Goal: Task Accomplishment & Management: Manage account settings

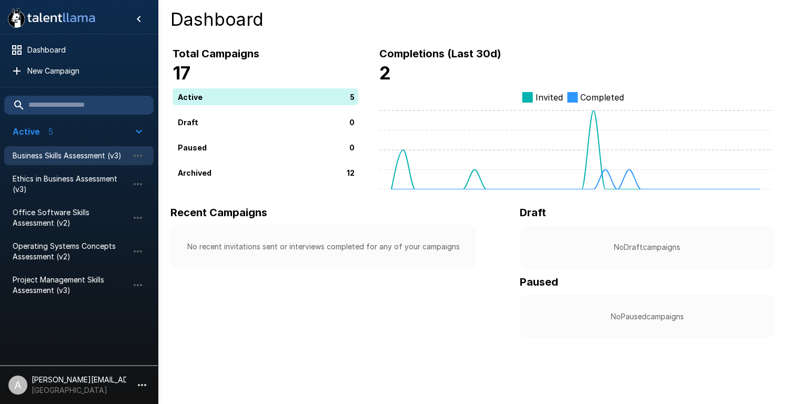
click at [79, 157] on span "Business Skills Assessment (v3)" at bounding box center [71, 155] width 116 height 11
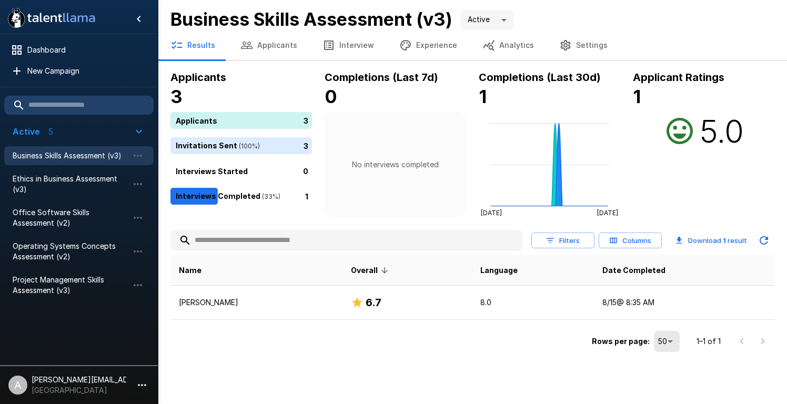
click at [270, 47] on button "Applicants" at bounding box center [269, 44] width 82 height 29
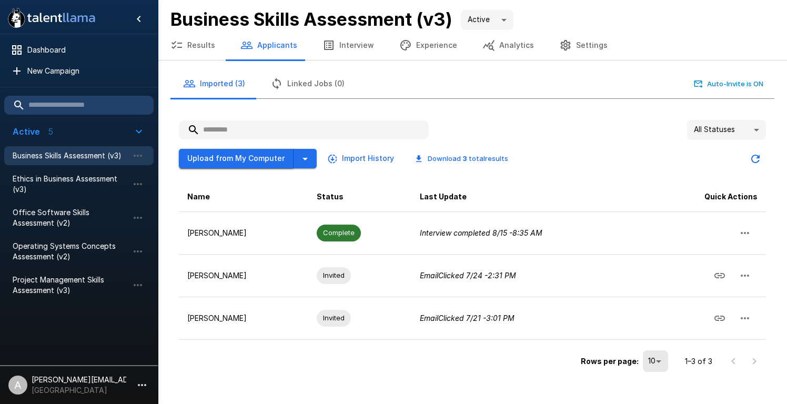
click at [268, 160] on button "Upload from My Computer" at bounding box center [236, 158] width 115 height 19
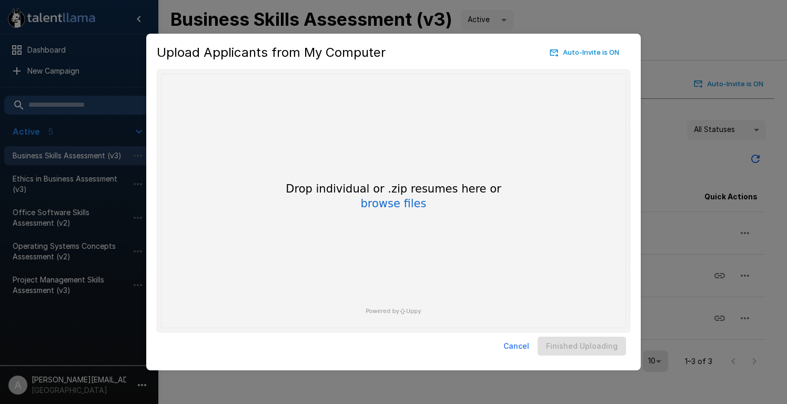
click at [523, 344] on button "Cancel" at bounding box center [516, 346] width 34 height 19
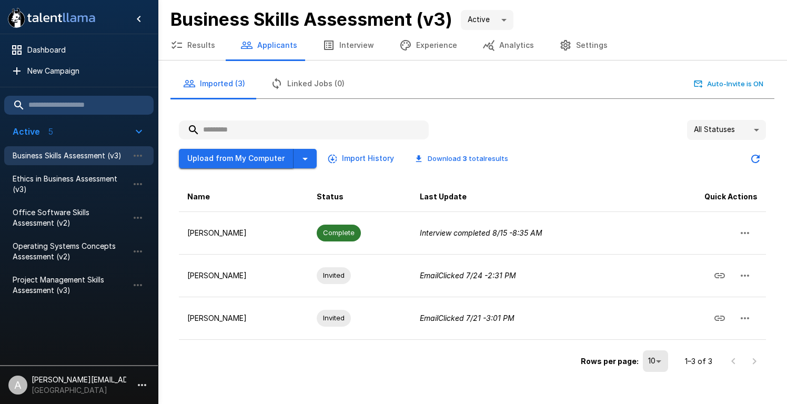
click at [275, 158] on button "Upload from My Computer" at bounding box center [236, 158] width 115 height 19
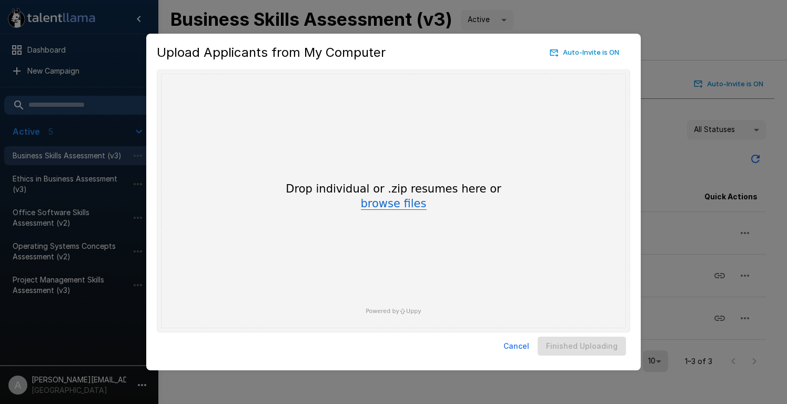
click at [412, 207] on button "browse files" at bounding box center [394, 204] width 66 height 12
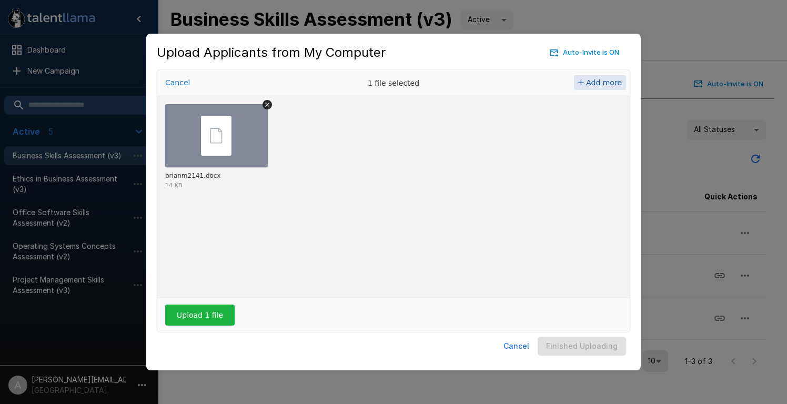
click at [602, 82] on span "Add more" at bounding box center [604, 82] width 36 height 8
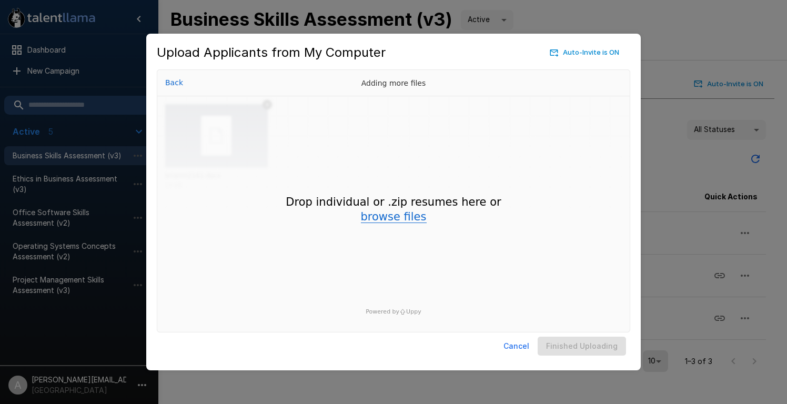
click at [384, 219] on button "browse files" at bounding box center [394, 217] width 66 height 12
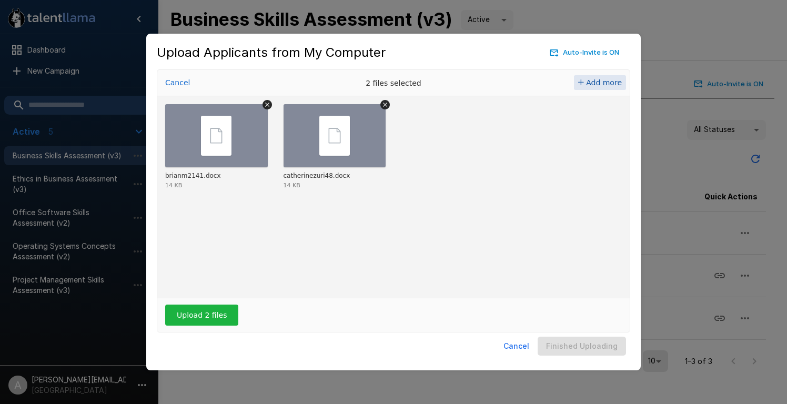
click at [596, 83] on span "Add more" at bounding box center [604, 82] width 36 height 8
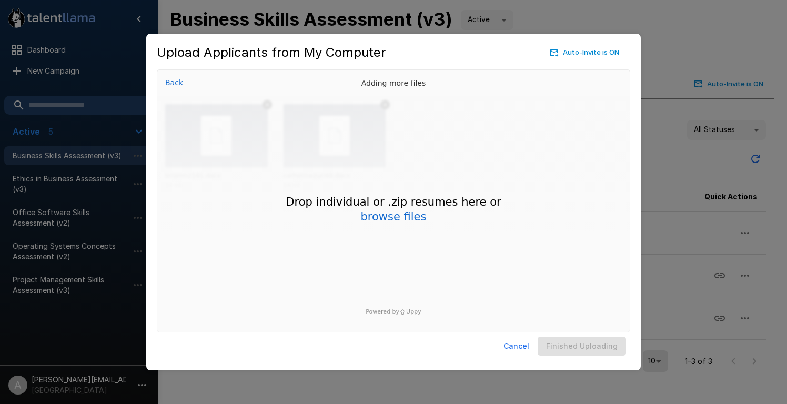
click at [374, 219] on button "browse files" at bounding box center [394, 217] width 66 height 12
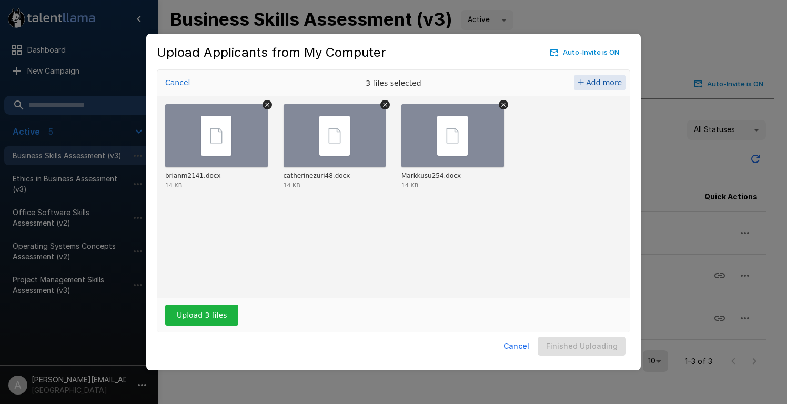
click at [607, 82] on span "Add more" at bounding box center [604, 82] width 36 height 8
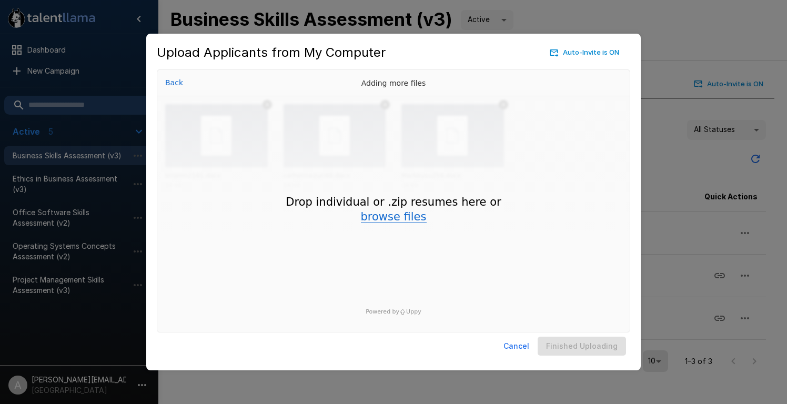
click at [374, 223] on button "browse files" at bounding box center [394, 217] width 66 height 12
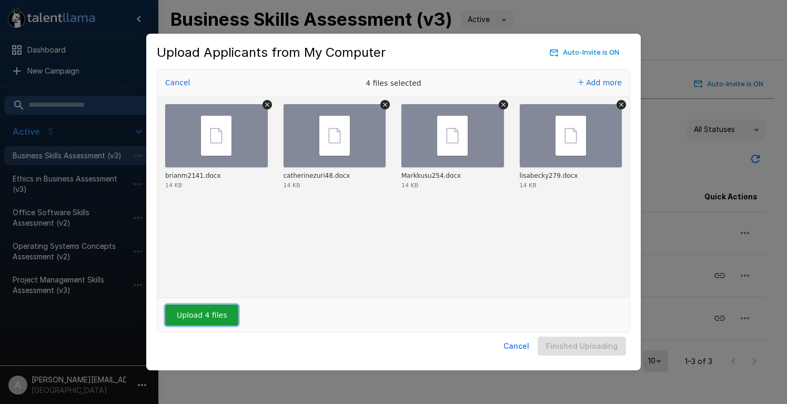
click at [193, 319] on button "Upload 4 files" at bounding box center [201, 314] width 73 height 21
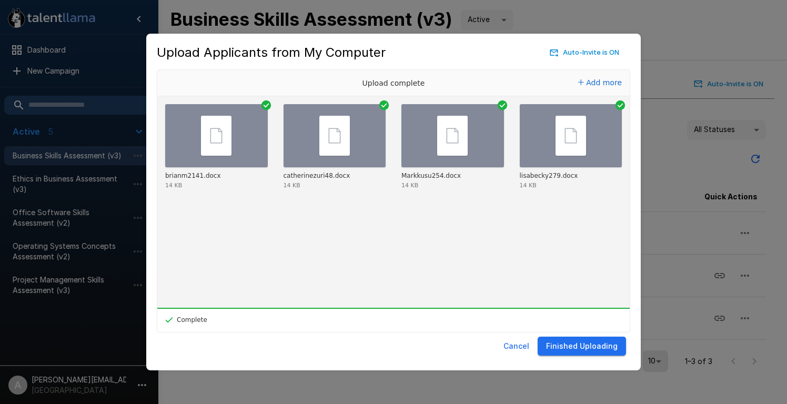
click at [556, 349] on button "Finished Uploading" at bounding box center [581, 346] width 88 height 19
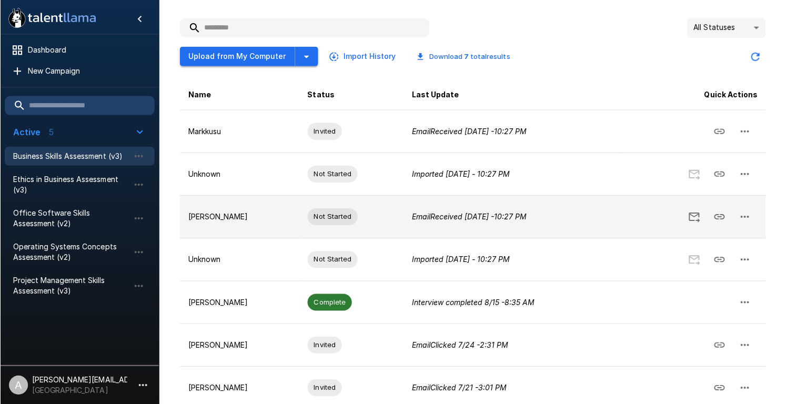
scroll to position [118, 0]
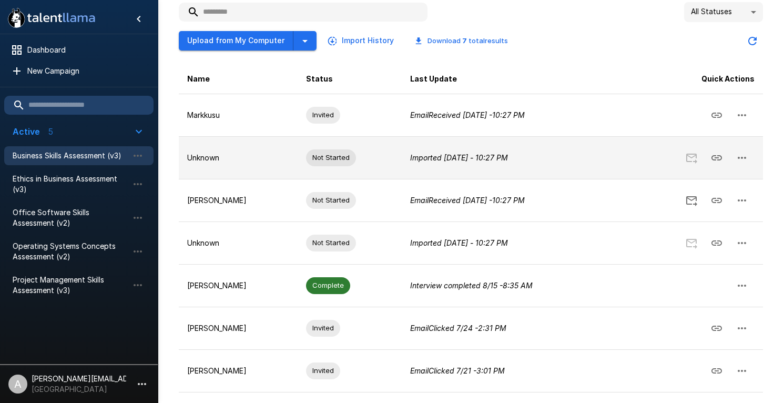
click at [743, 156] on icon "button" at bounding box center [742, 157] width 13 height 13
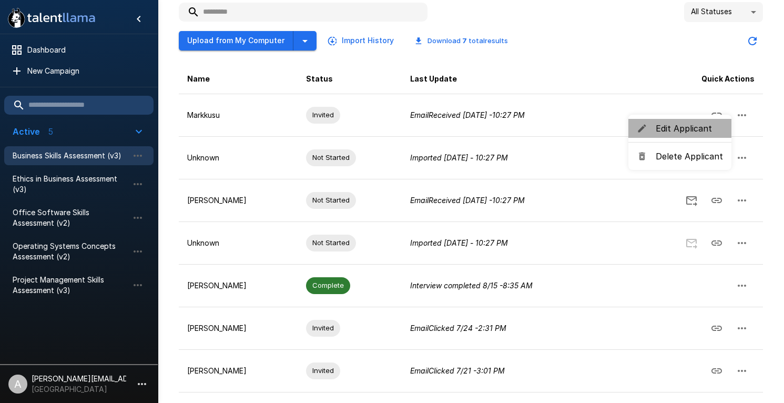
click at [695, 130] on span "Edit Applicant" at bounding box center [689, 128] width 67 height 13
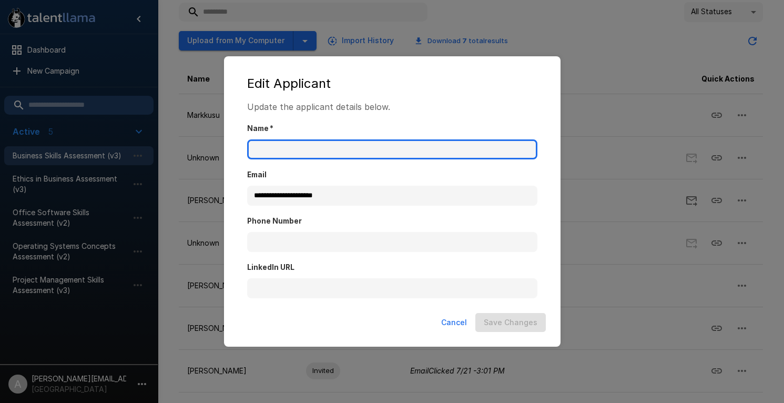
click at [461, 151] on input "Name   *" at bounding box center [392, 149] width 290 height 20
type input "**********"
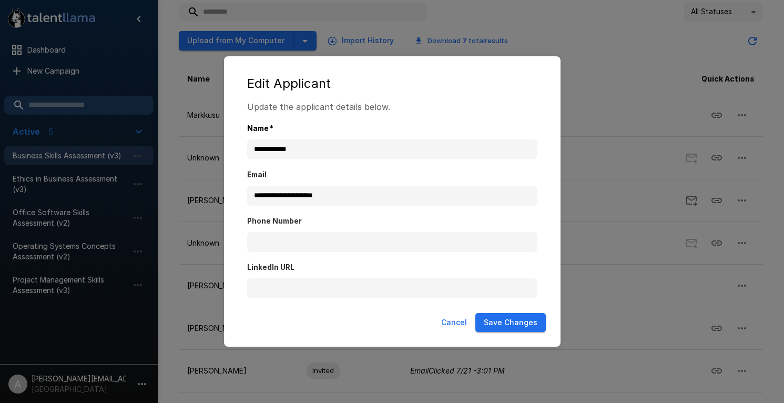
click at [495, 321] on button "Save Changes" at bounding box center [510, 322] width 70 height 19
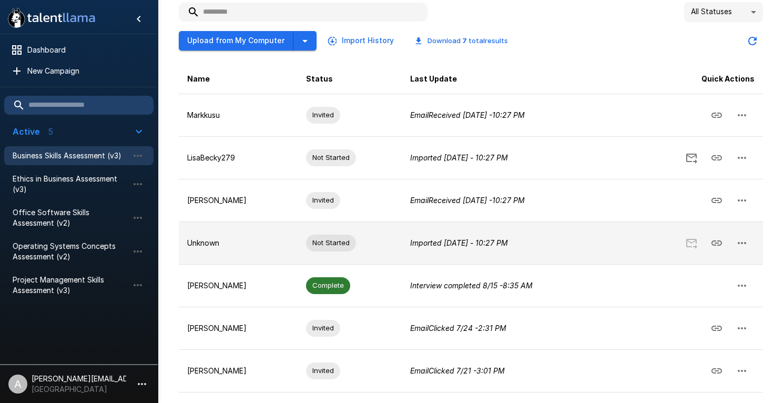
click at [748, 244] on icon "button" at bounding box center [742, 243] width 13 height 13
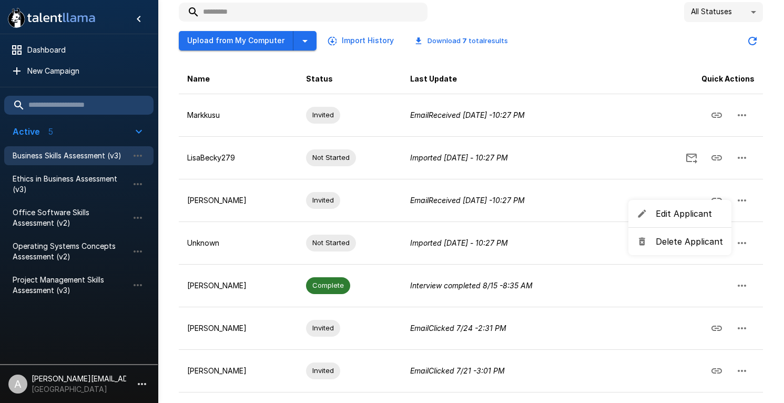
click at [705, 216] on span "Edit Applicant" at bounding box center [689, 213] width 67 height 13
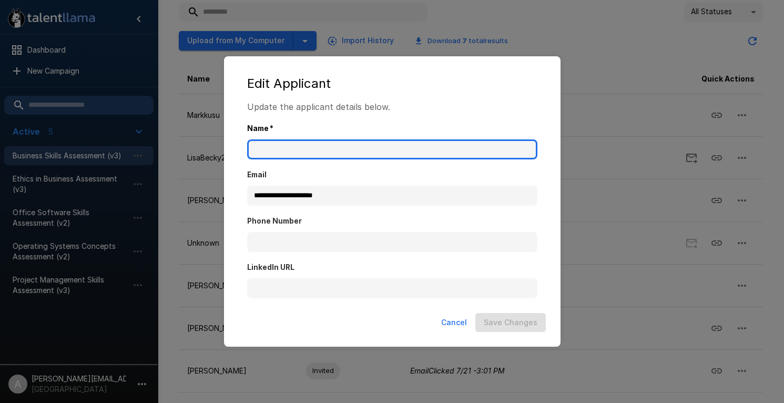
click at [445, 151] on input "Name   *" at bounding box center [392, 149] width 290 height 20
type input "**********"
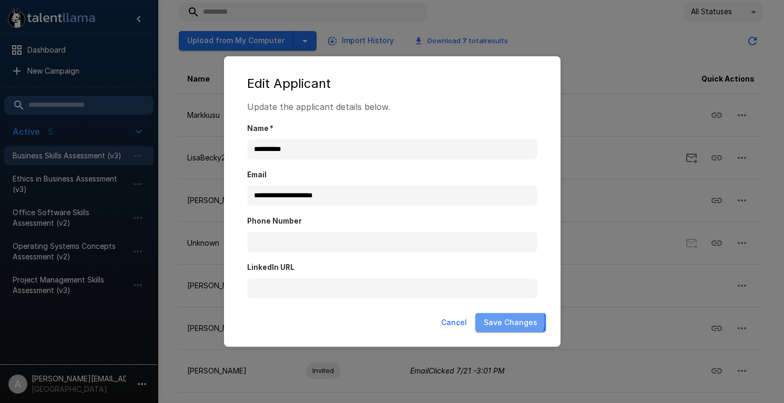
click at [512, 321] on button "Save Changes" at bounding box center [510, 322] width 70 height 19
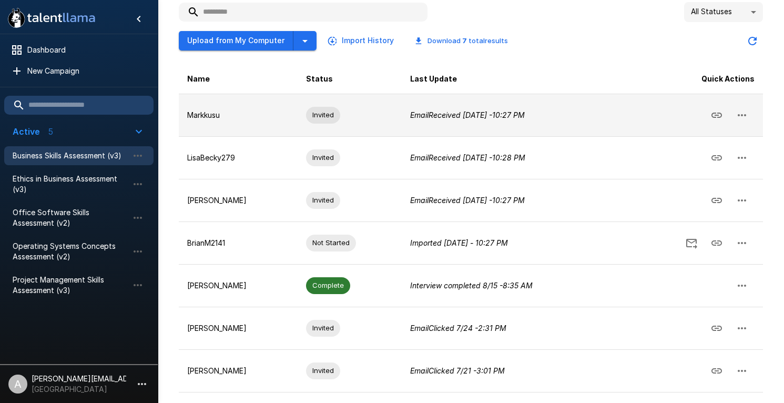
click at [743, 112] on icon "button" at bounding box center [742, 115] width 13 height 13
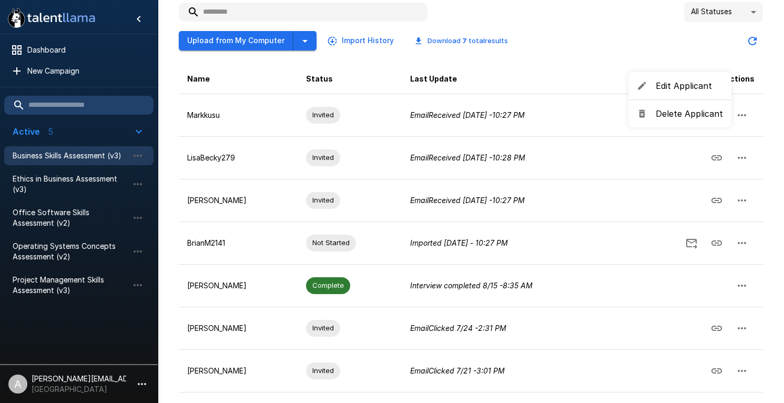
click at [629, 118] on li "Delete Applicant" at bounding box center [679, 113] width 103 height 19
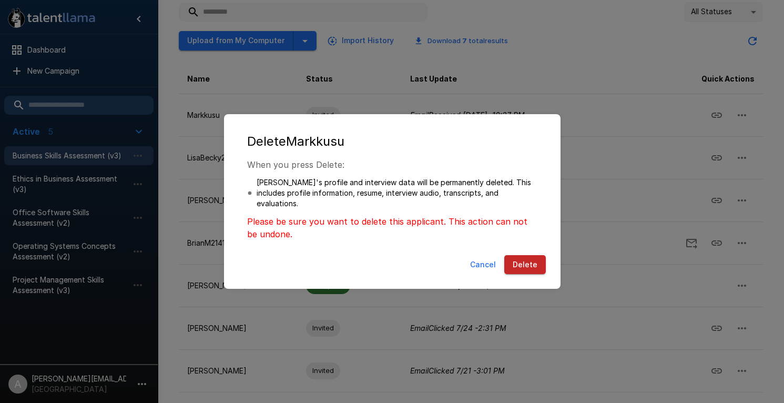
click at [483, 261] on button "Cancel" at bounding box center [483, 264] width 34 height 19
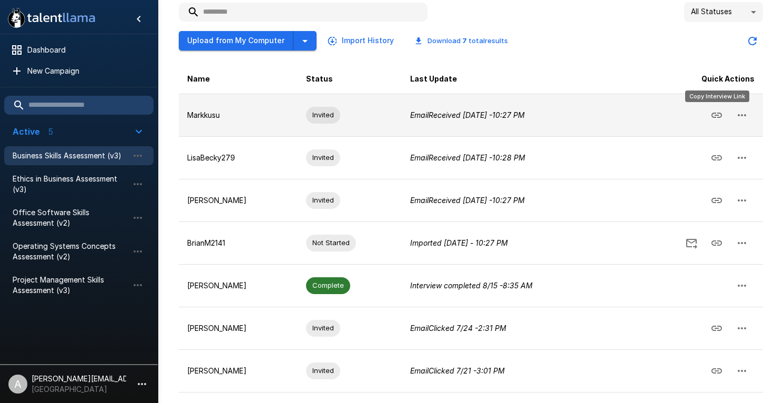
click at [715, 113] on icon "Copy Interview Link" at bounding box center [716, 115] width 11 height 5
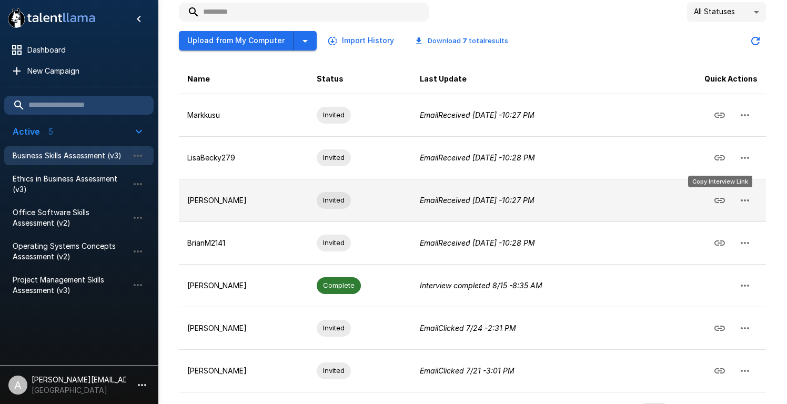
click at [722, 199] on icon "Copy Interview Link" at bounding box center [719, 200] width 13 height 13
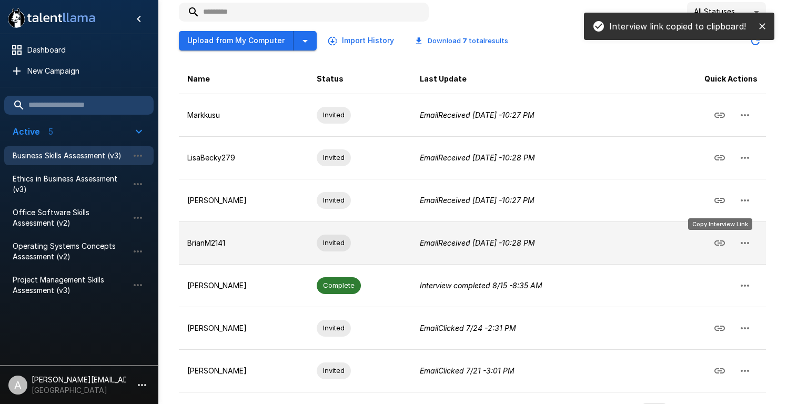
click at [717, 243] on icon "Copy Interview Link" at bounding box center [719, 243] width 13 height 13
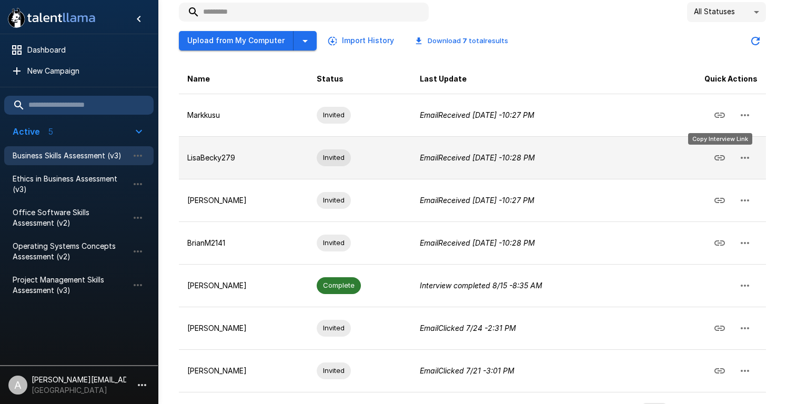
click at [720, 161] on icon "Copy Interview Link" at bounding box center [719, 157] width 13 height 13
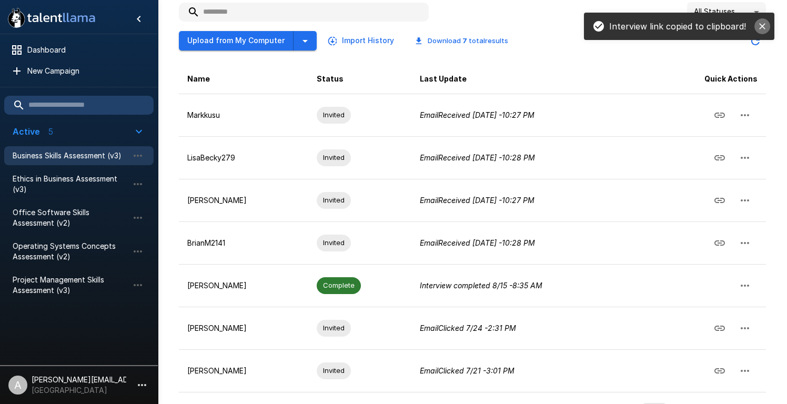
click at [763, 27] on icon "close" at bounding box center [762, 26] width 6 height 6
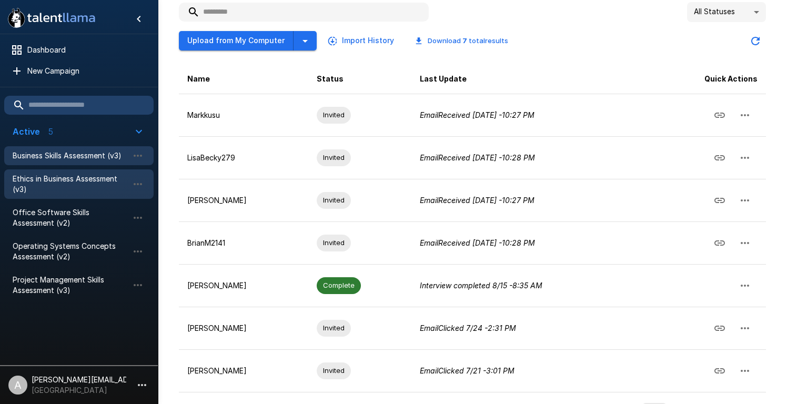
click at [38, 187] on span "Ethics in Business Assessment (v3)" at bounding box center [71, 184] width 116 height 21
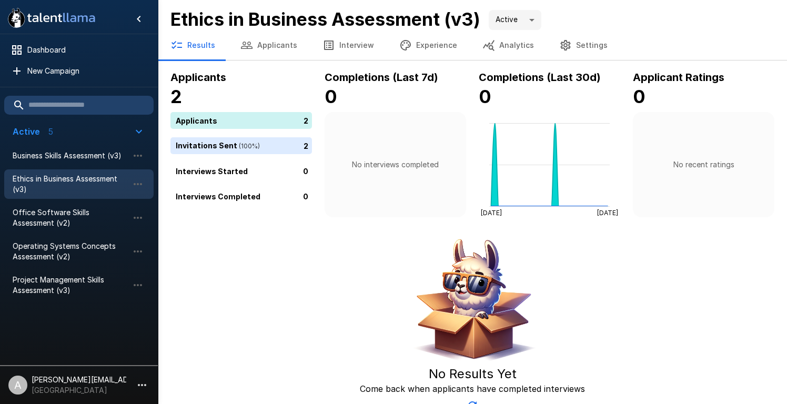
click at [284, 44] on button "Applicants" at bounding box center [269, 44] width 82 height 29
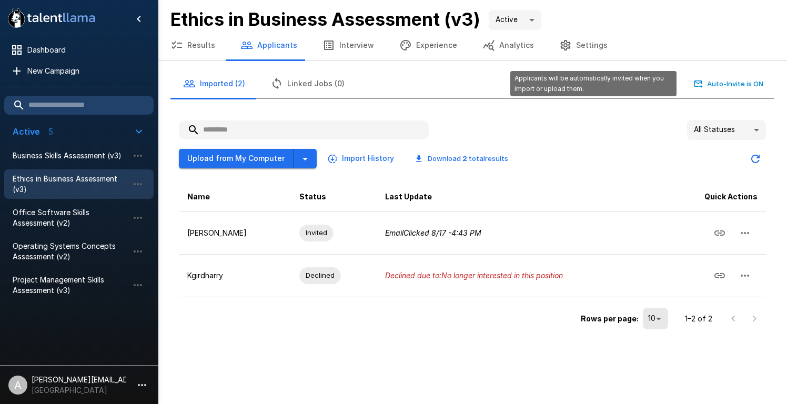
click at [730, 86] on button "Auto-Invite is ON" at bounding box center [728, 84] width 74 height 16
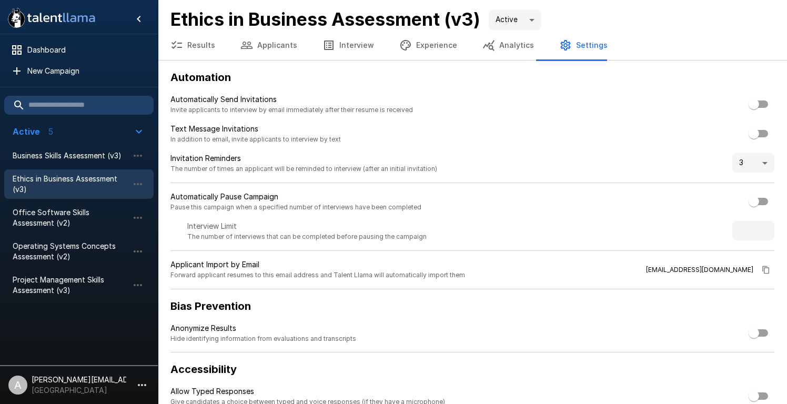
click at [268, 48] on button "Applicants" at bounding box center [269, 44] width 82 height 29
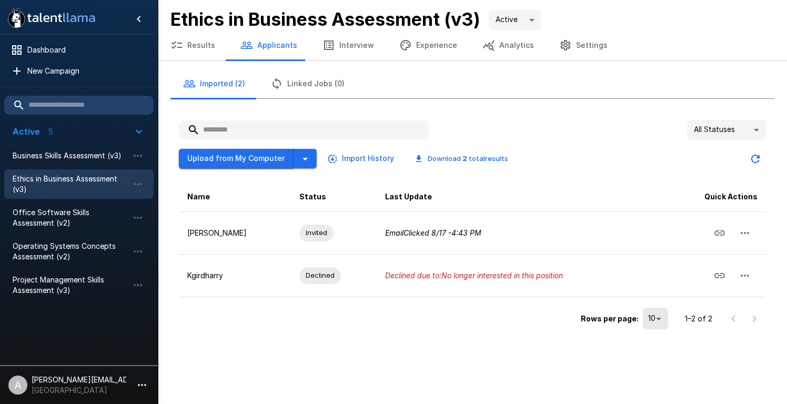
click at [263, 158] on button "Upload from My Computer" at bounding box center [236, 158] width 115 height 19
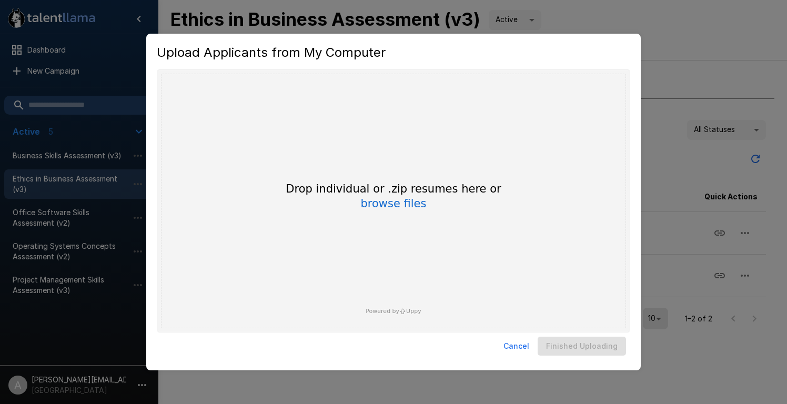
click at [521, 349] on button "Cancel" at bounding box center [516, 346] width 34 height 19
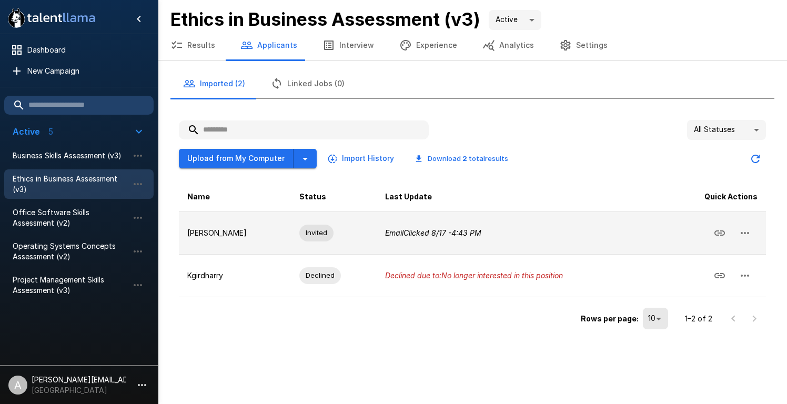
click at [742, 234] on icon "button" at bounding box center [744, 233] width 13 height 13
click at [742, 234] on div at bounding box center [393, 202] width 787 height 404
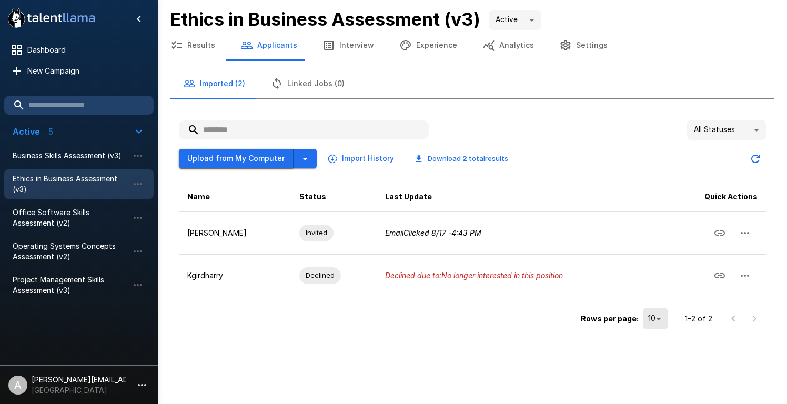
click at [273, 158] on button "Upload from My Computer" at bounding box center [236, 158] width 115 height 19
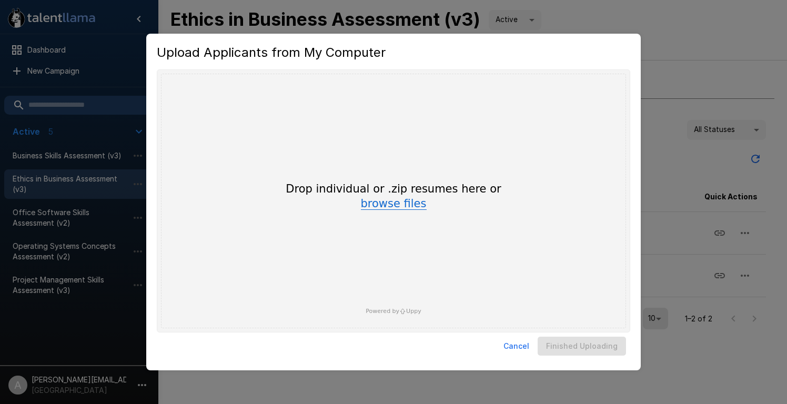
click at [394, 206] on button "browse files" at bounding box center [394, 204] width 66 height 12
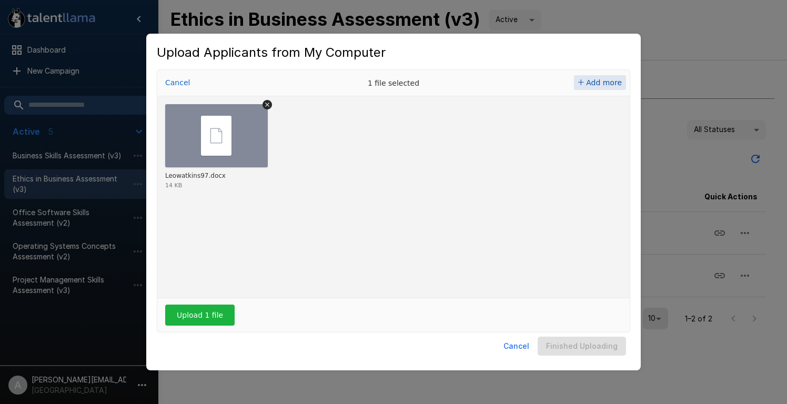
click at [600, 83] on span "Add more" at bounding box center [604, 82] width 36 height 8
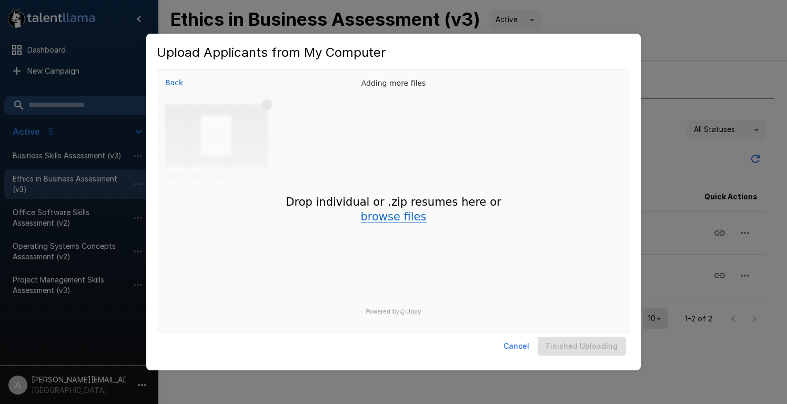
click at [391, 223] on button "browse files" at bounding box center [394, 217] width 66 height 12
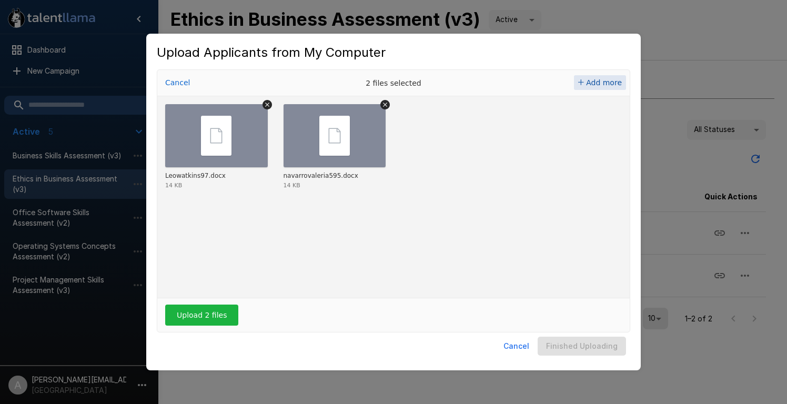
click at [600, 80] on span "Add more" at bounding box center [604, 82] width 36 height 8
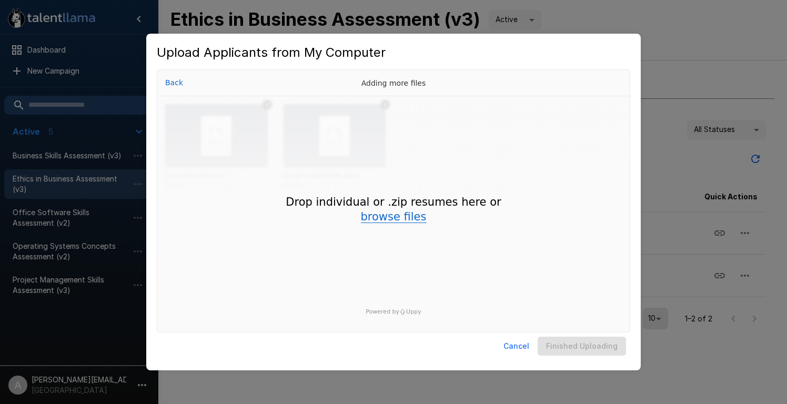
click at [408, 220] on button "browse files" at bounding box center [394, 217] width 66 height 12
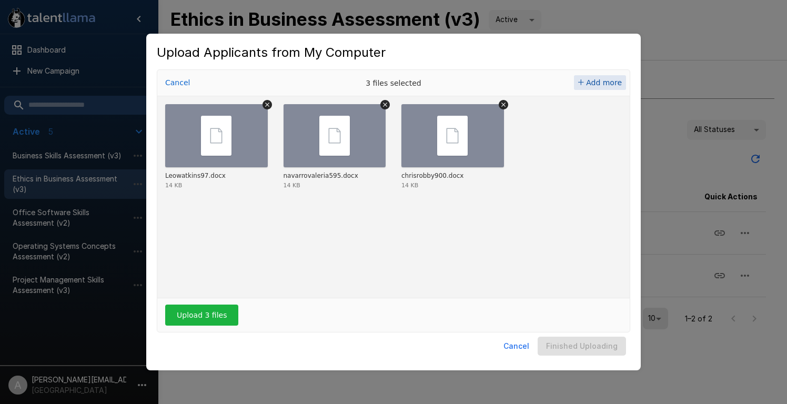
click at [602, 79] on span "Add more" at bounding box center [604, 82] width 36 height 8
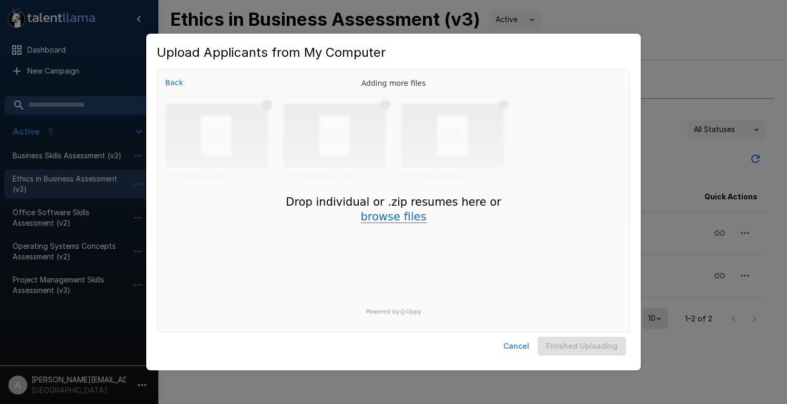
click at [385, 215] on button "browse files" at bounding box center [394, 217] width 66 height 12
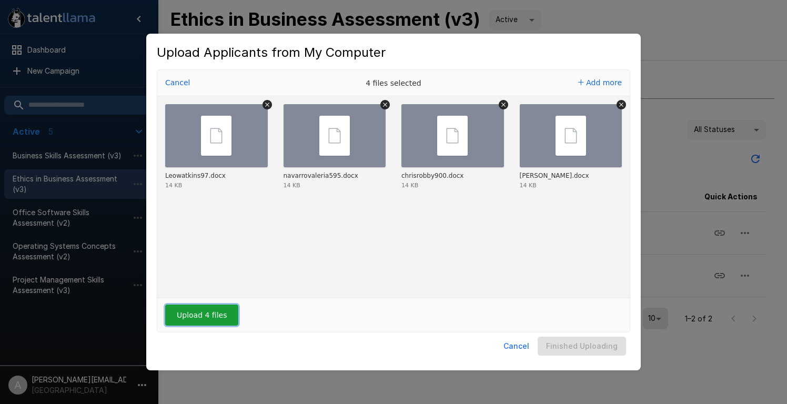
click at [216, 321] on button "Upload 4 files" at bounding box center [201, 314] width 73 height 21
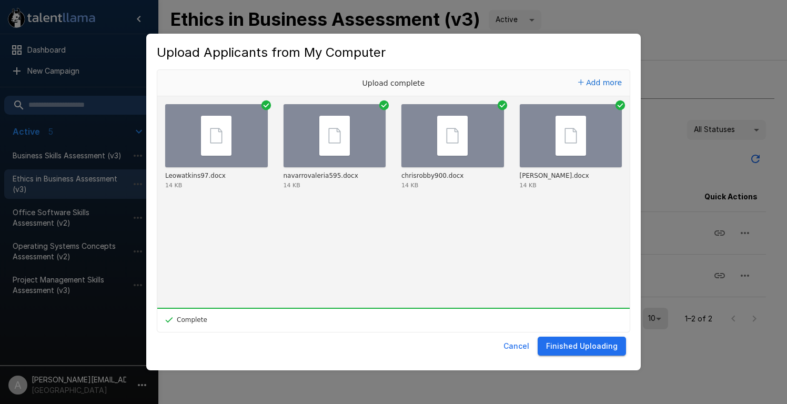
click at [567, 345] on button "Finished Uploading" at bounding box center [581, 346] width 88 height 19
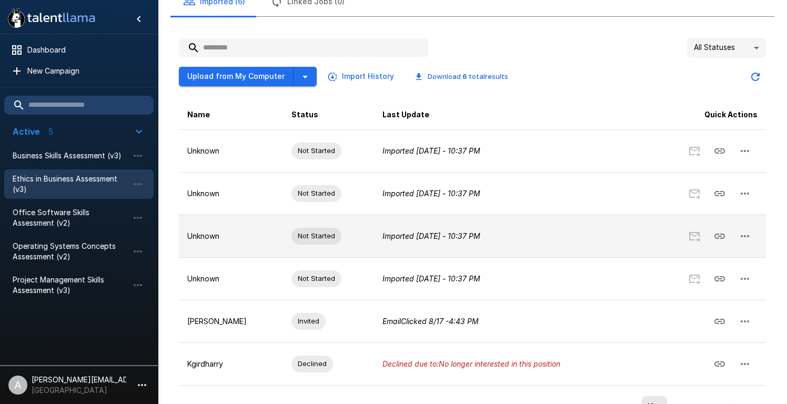
scroll to position [83, 0]
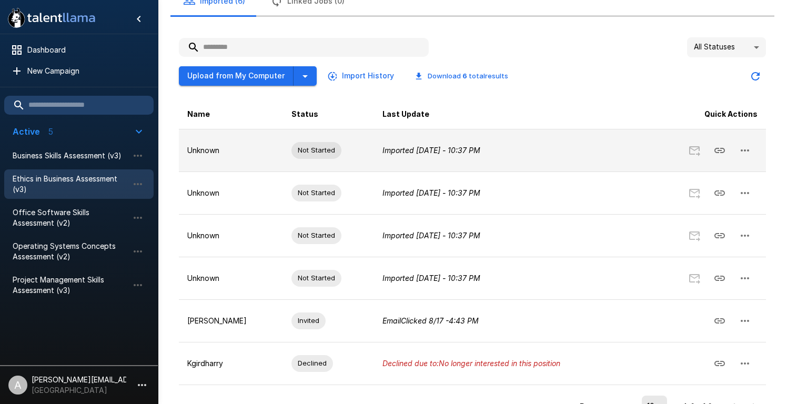
click at [219, 150] on p "Unknown" at bounding box center [230, 150] width 87 height 11
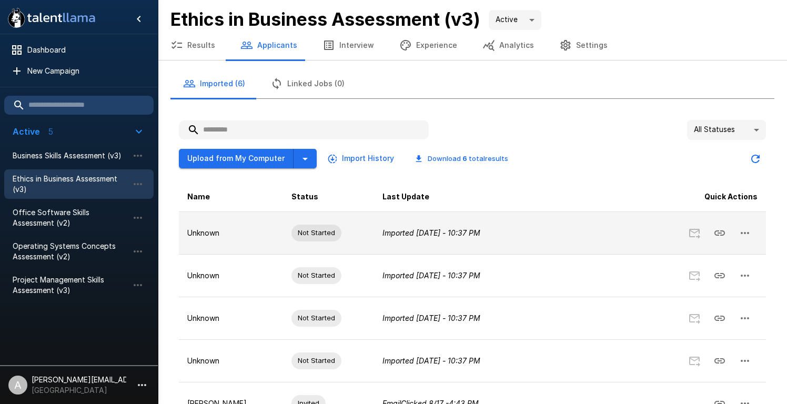
click at [743, 233] on icon "button" at bounding box center [744, 233] width 13 height 13
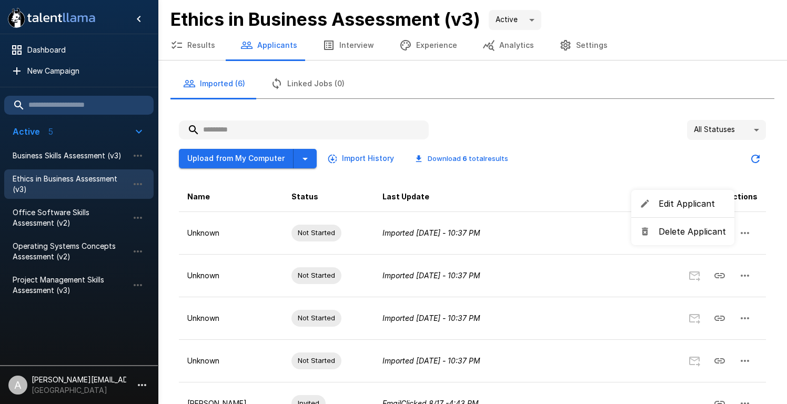
click at [684, 206] on span "Edit Applicant" at bounding box center [691, 203] width 67 height 13
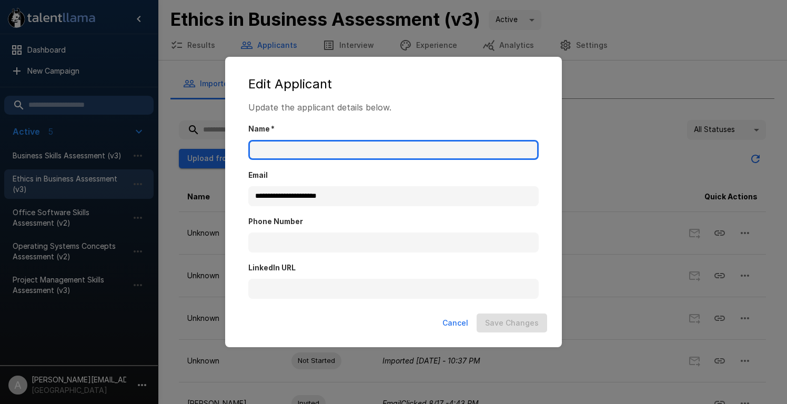
click at [505, 154] on input "Name   *" at bounding box center [393, 150] width 290 height 20
type input "**********"
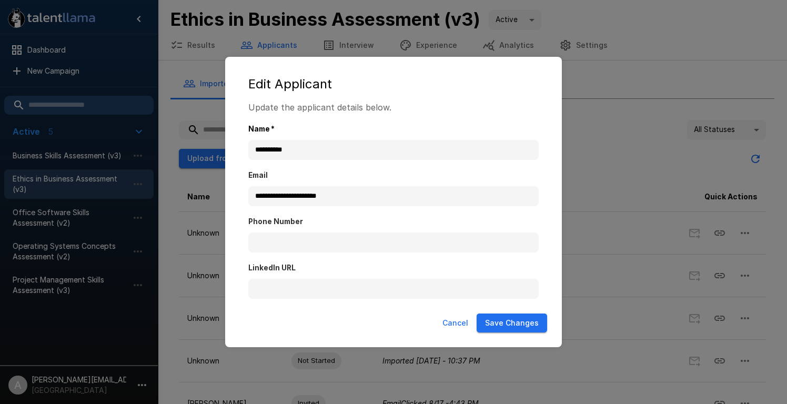
click at [510, 322] on button "Save Changes" at bounding box center [511, 322] width 70 height 19
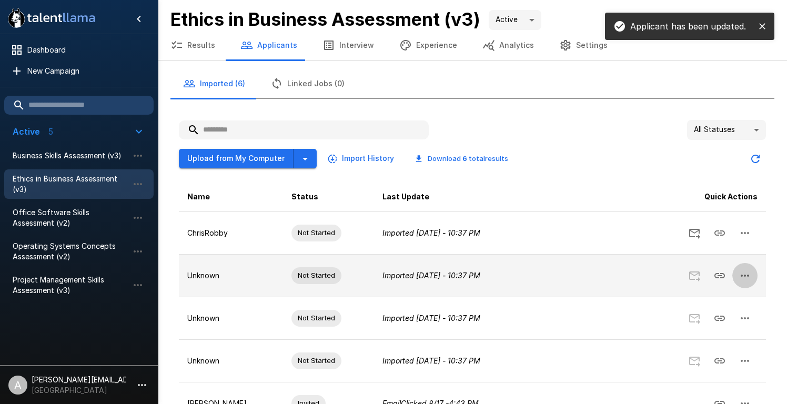
click at [749, 278] on icon "button" at bounding box center [744, 275] width 13 height 13
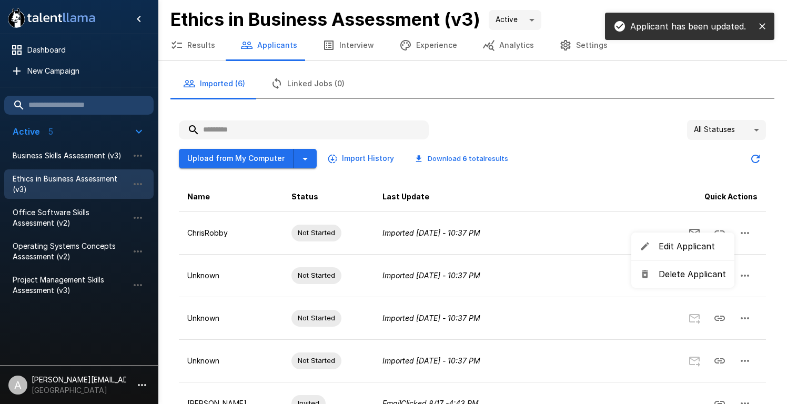
click at [681, 246] on span "Edit Applicant" at bounding box center [691, 246] width 67 height 13
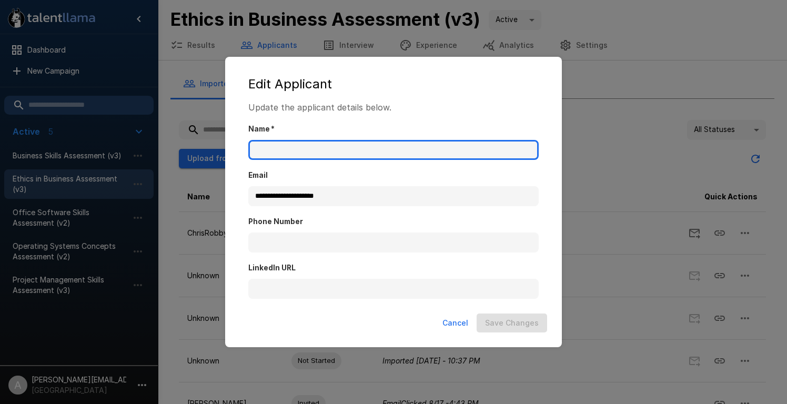
click at [410, 142] on input "Name   *" at bounding box center [393, 150] width 290 height 20
type input "**********"
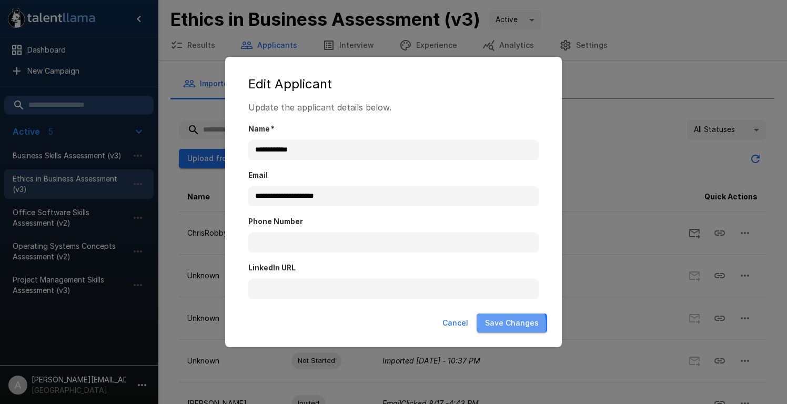
click at [502, 325] on button "Save Changes" at bounding box center [511, 322] width 70 height 19
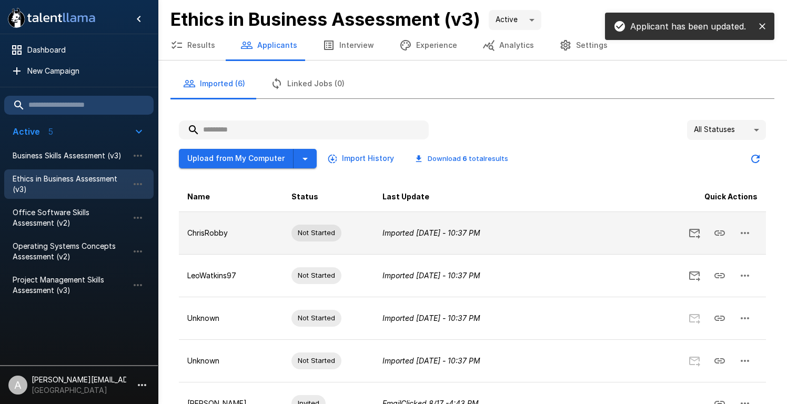
click at [747, 235] on icon "button" at bounding box center [744, 233] width 13 height 13
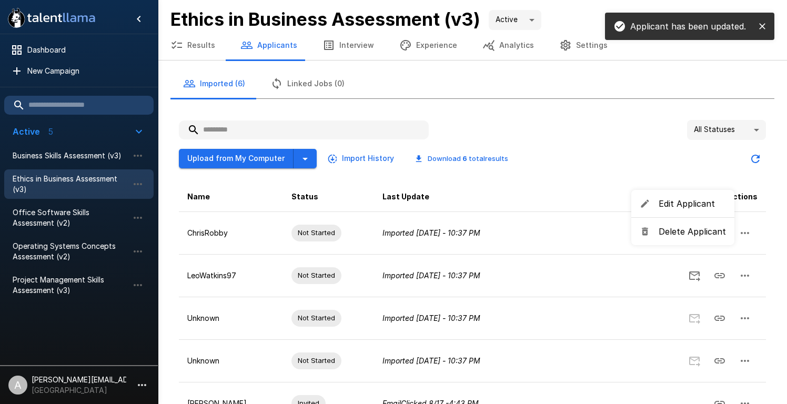
click at [659, 206] on span "Edit Applicant" at bounding box center [691, 203] width 67 height 13
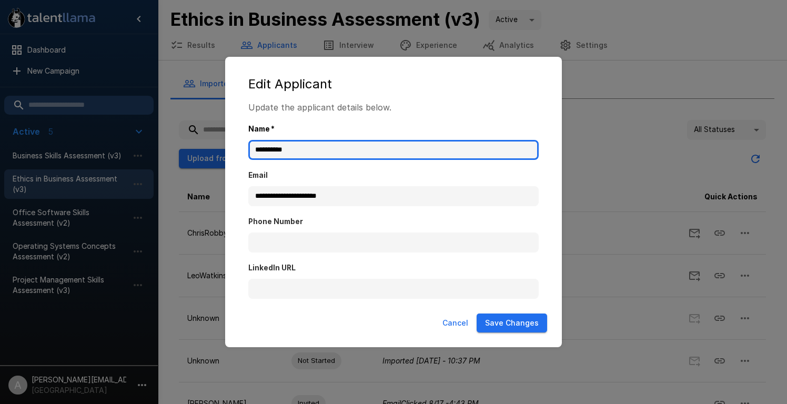
click at [459, 145] on input "**********" at bounding box center [393, 150] width 290 height 20
type input "**********"
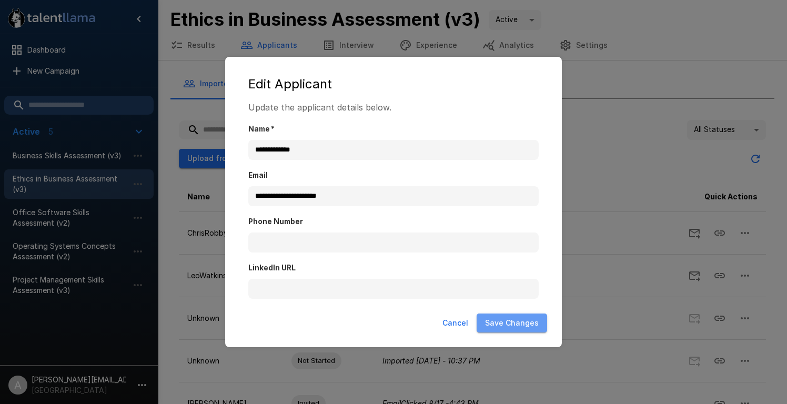
click at [524, 322] on button "Save Changes" at bounding box center [511, 322] width 70 height 19
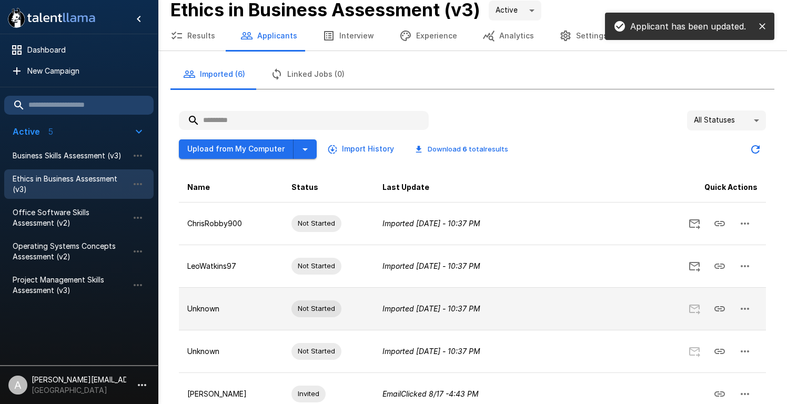
scroll to position [18, 0]
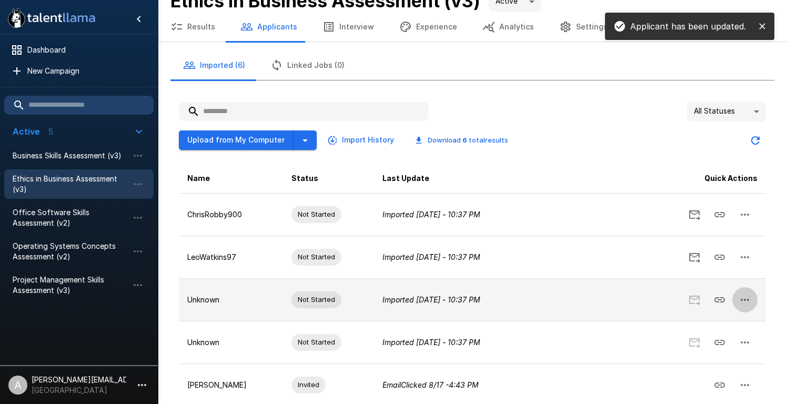
click at [749, 298] on icon "button" at bounding box center [744, 299] width 13 height 13
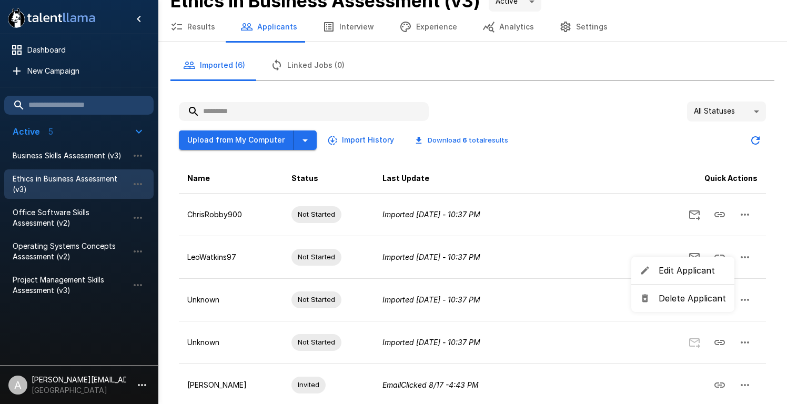
click at [675, 269] on span "Edit Applicant" at bounding box center [691, 270] width 67 height 13
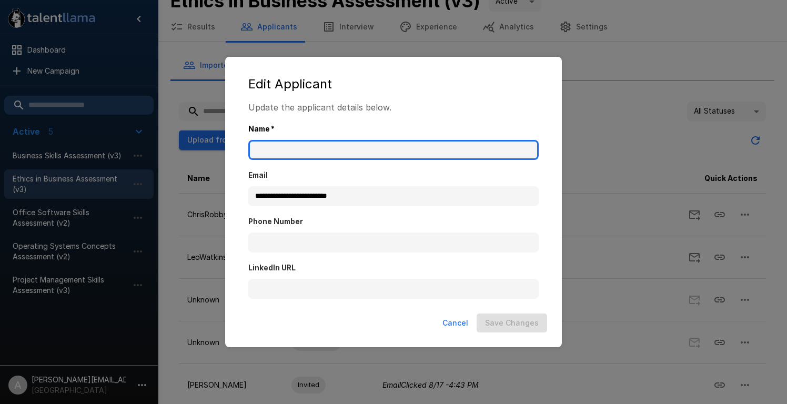
click at [411, 151] on input "Name   *" at bounding box center [393, 150] width 290 height 20
type input "**********"
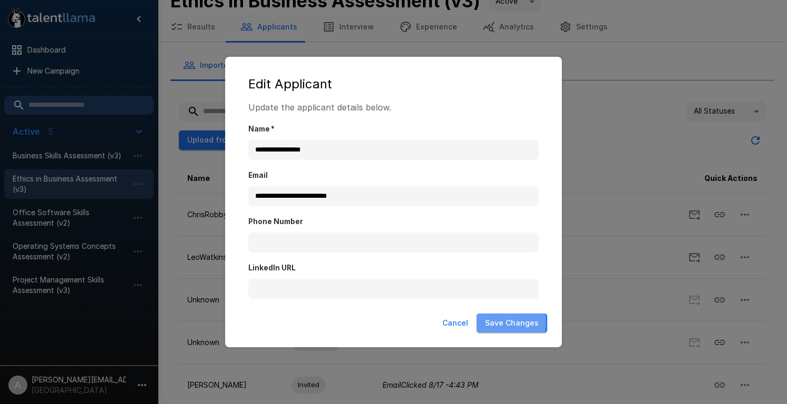
click at [503, 322] on button "Save Changes" at bounding box center [511, 322] width 70 height 19
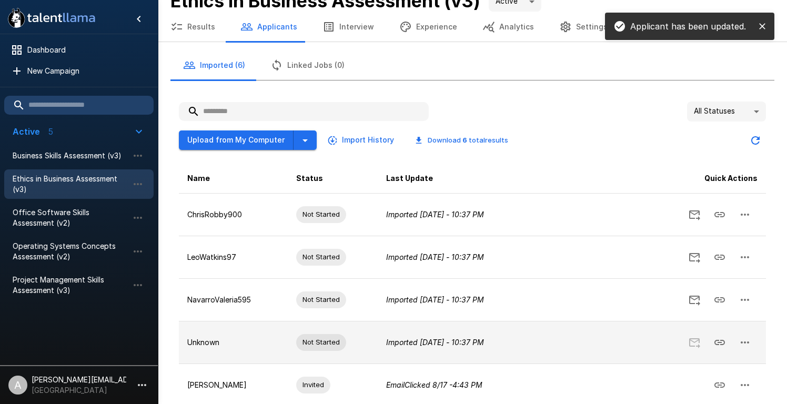
click at [743, 339] on icon "button" at bounding box center [744, 342] width 13 height 13
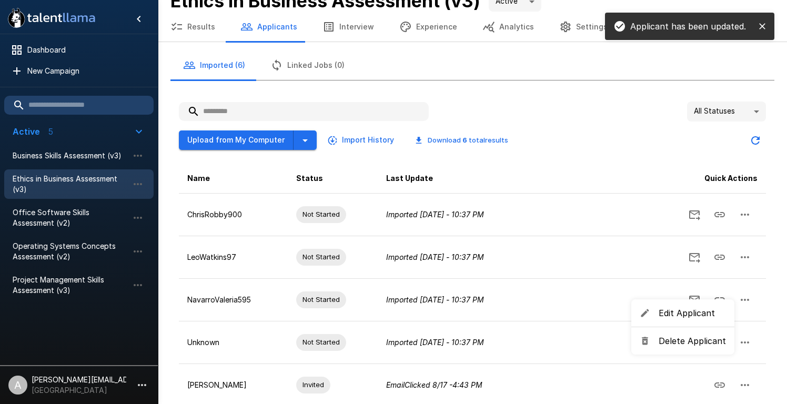
click at [670, 313] on span "Edit Applicant" at bounding box center [691, 313] width 67 height 13
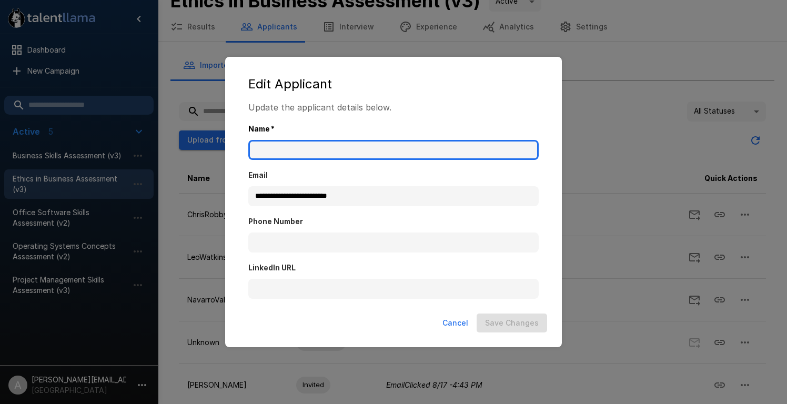
click at [467, 146] on input "Name   *" at bounding box center [393, 150] width 290 height 20
type input "**********"
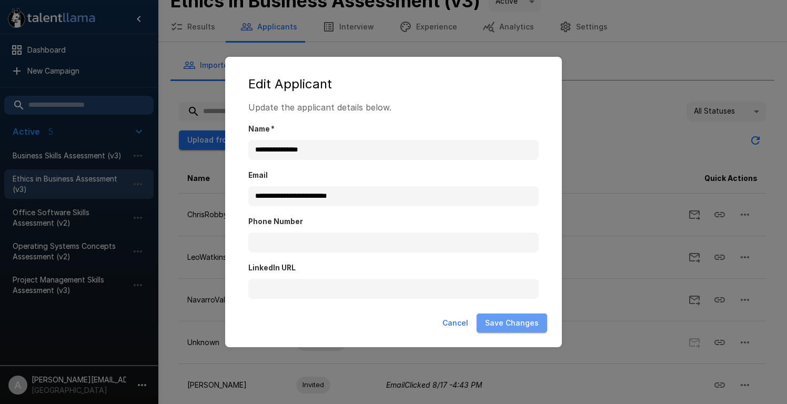
click at [529, 317] on button "Save Changes" at bounding box center [511, 322] width 70 height 19
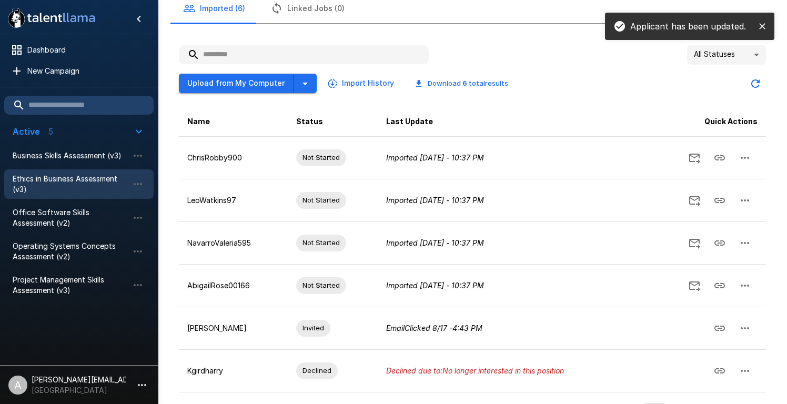
scroll to position [66, 0]
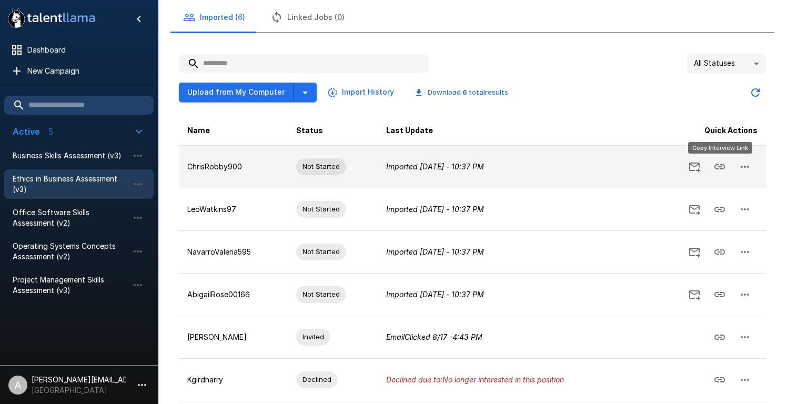
click at [719, 168] on icon "Copy Interview Link" at bounding box center [719, 166] width 13 height 13
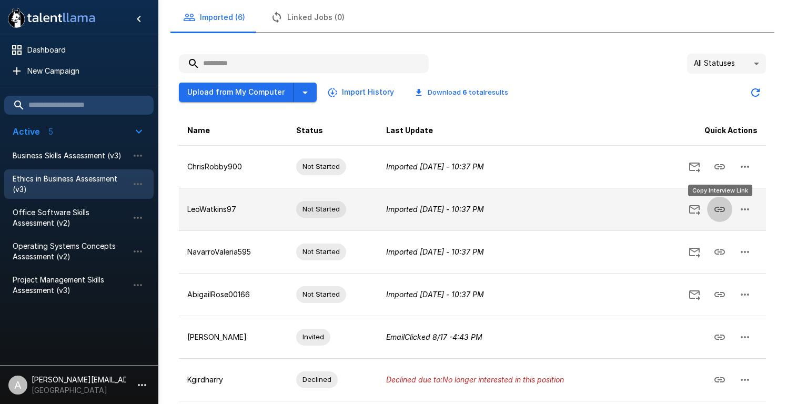
click at [724, 210] on icon "Copy Interview Link" at bounding box center [719, 209] width 11 height 5
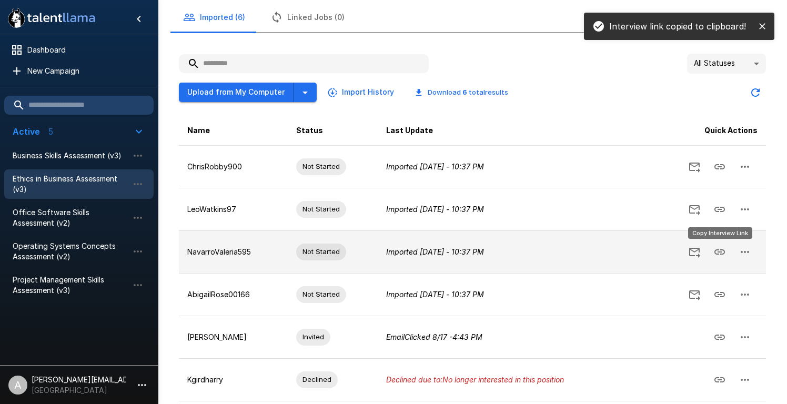
click at [716, 251] on icon "Copy Interview Link" at bounding box center [719, 252] width 13 height 13
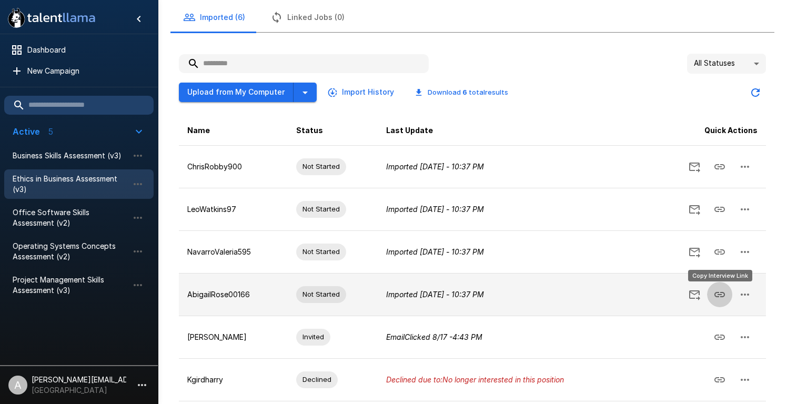
click at [721, 294] on icon "Copy Interview Link" at bounding box center [719, 294] width 13 height 13
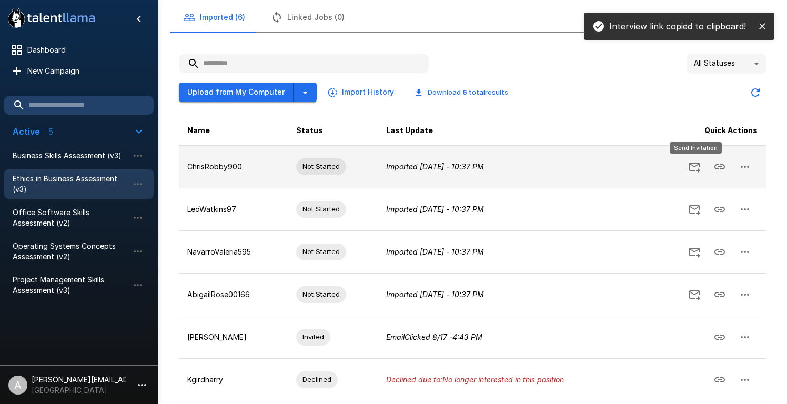
click at [698, 167] on icon "Send Invitation" at bounding box center [694, 166] width 13 height 13
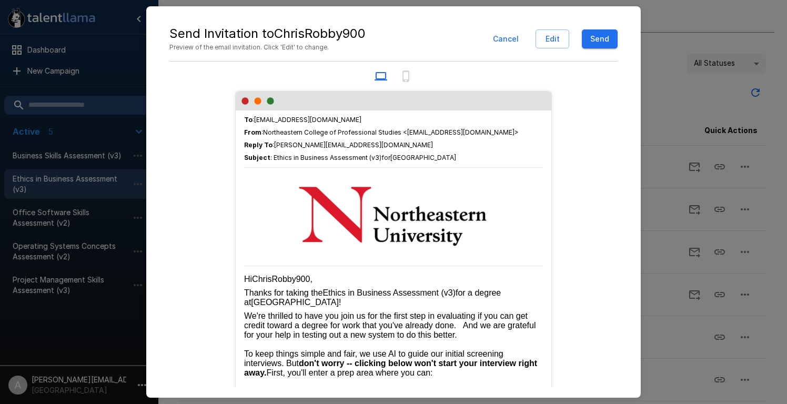
click at [598, 40] on button "Send" at bounding box center [600, 38] width 36 height 19
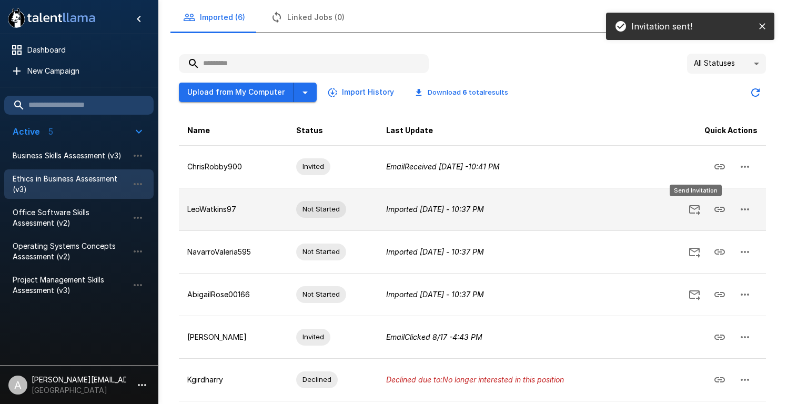
click at [694, 213] on icon "Send Invitation" at bounding box center [694, 209] width 13 height 13
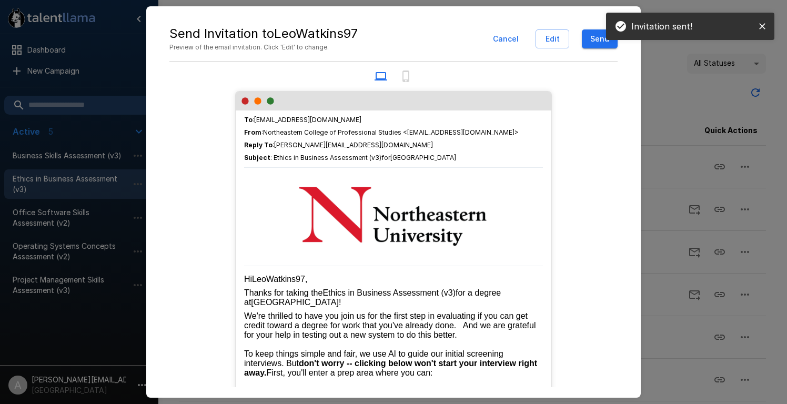
click at [593, 42] on button "Send" at bounding box center [600, 38] width 36 height 19
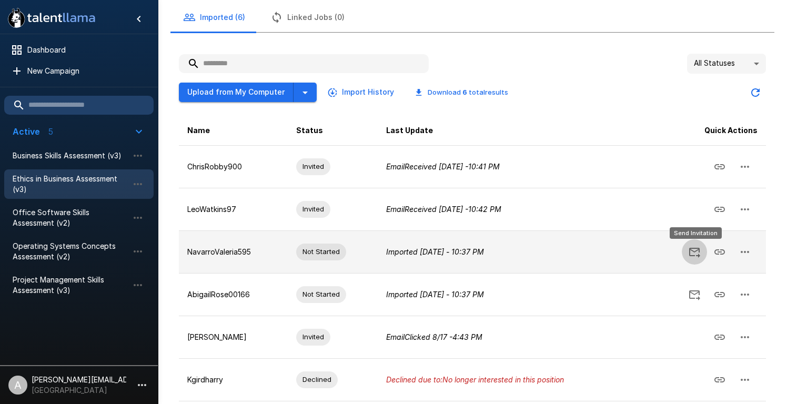
click at [691, 249] on icon "Send Invitation" at bounding box center [694, 252] width 13 height 13
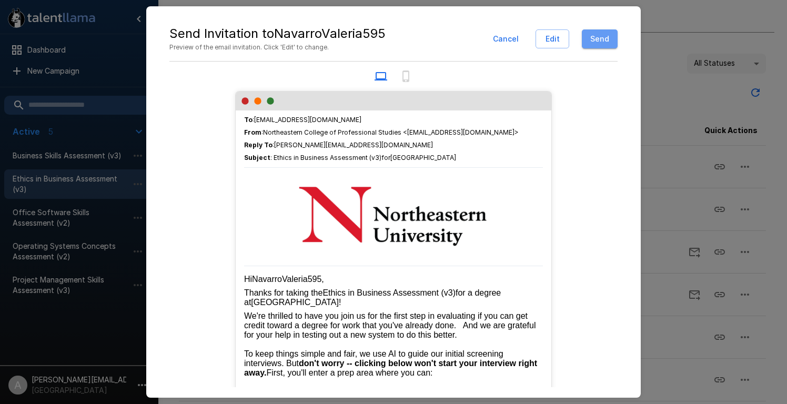
click at [597, 40] on button "Send" at bounding box center [600, 38] width 36 height 19
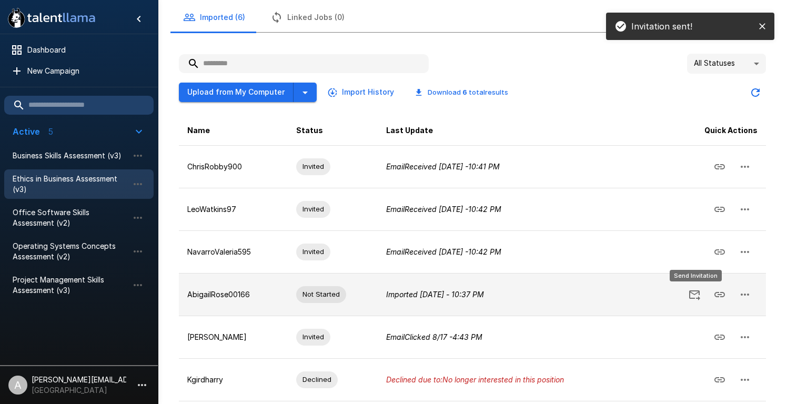
click at [696, 294] on icon "Send Invitation" at bounding box center [694, 294] width 13 height 13
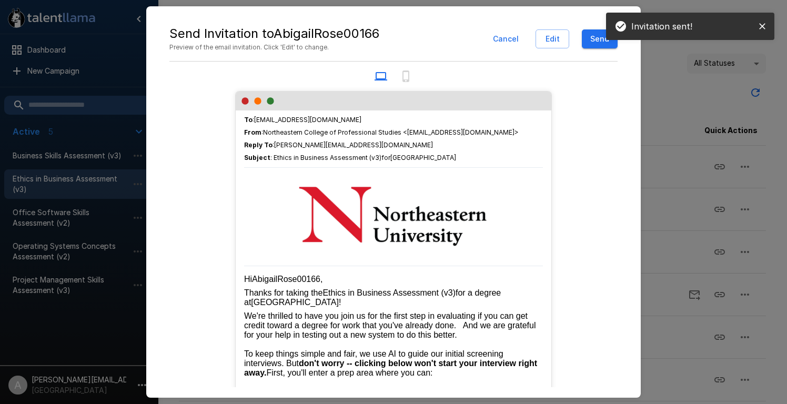
click at [593, 43] on button "Send" at bounding box center [600, 38] width 36 height 19
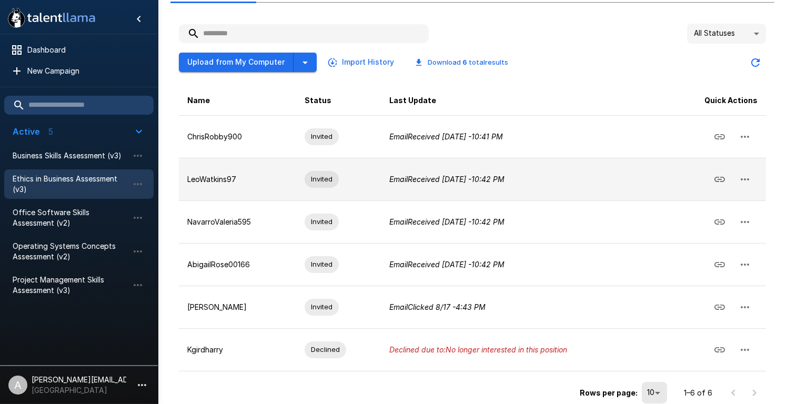
scroll to position [95, 0]
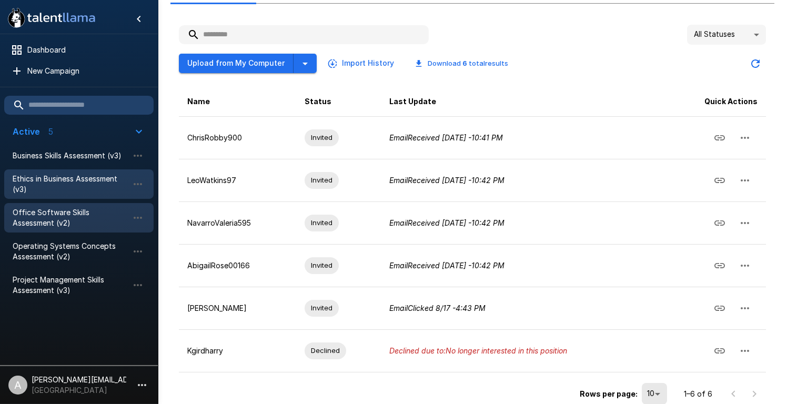
click at [93, 214] on span "Office Software Skills Assessment (v2)" at bounding box center [71, 217] width 116 height 21
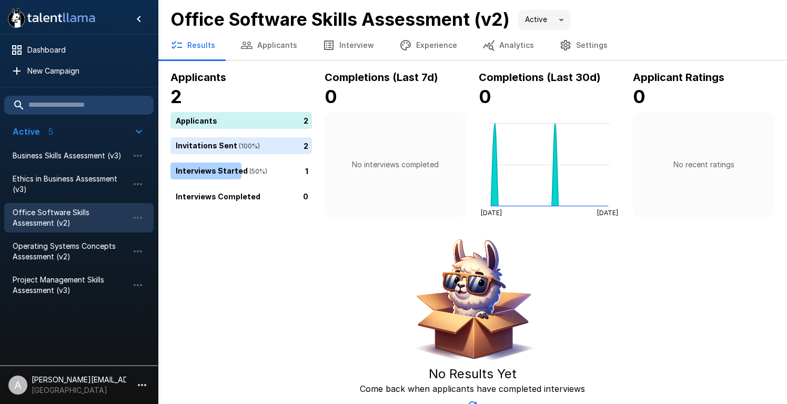
scroll to position [12, 0]
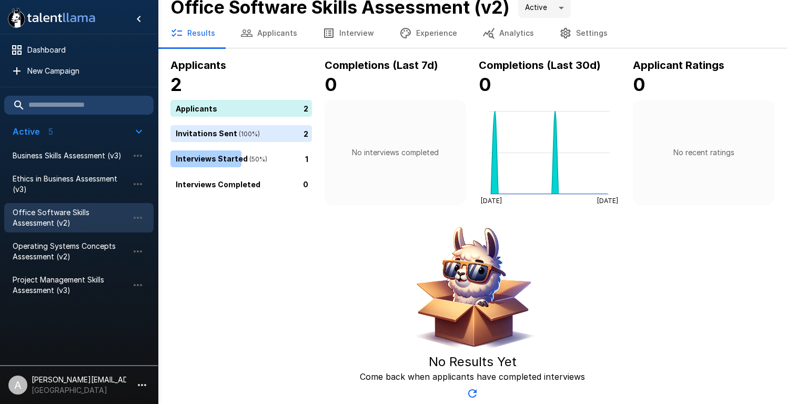
click at [263, 157] on div "1" at bounding box center [243, 158] width 146 height 17
click at [284, 37] on button "Applicants" at bounding box center [269, 32] width 82 height 29
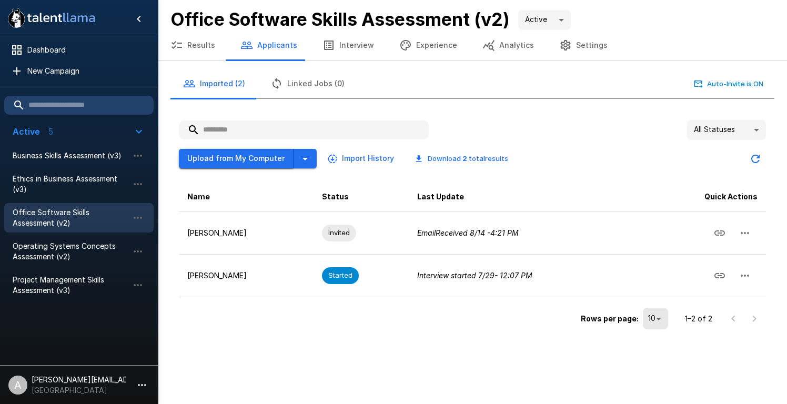
click at [264, 160] on button "Upload from My Computer" at bounding box center [236, 158] width 115 height 19
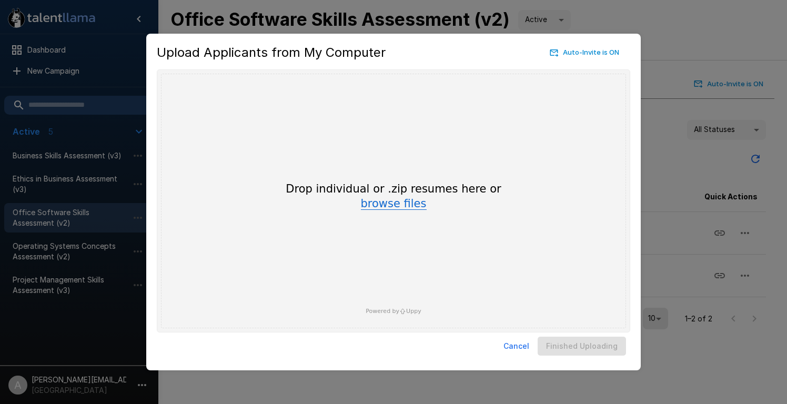
click at [376, 207] on button "browse files" at bounding box center [394, 204] width 66 height 12
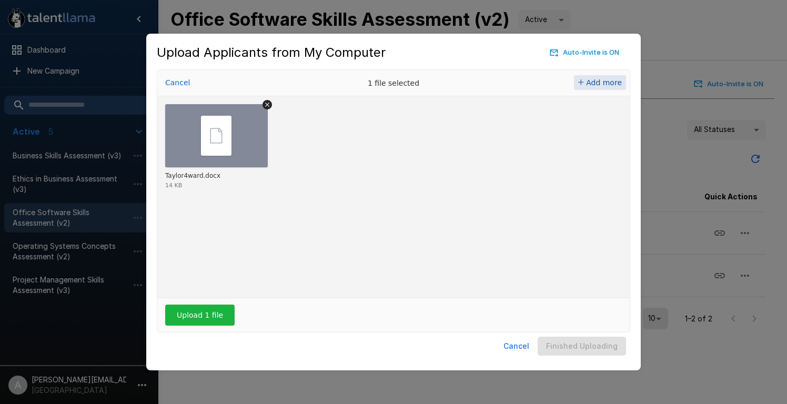
click at [606, 83] on span "Add more" at bounding box center [604, 82] width 36 height 8
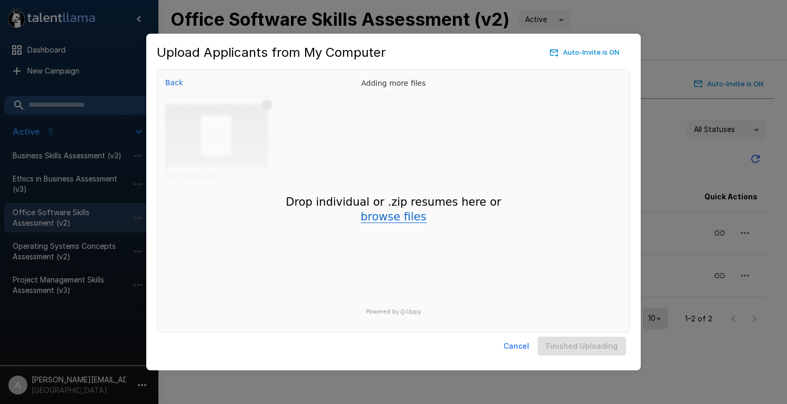
click at [399, 218] on button "browse files" at bounding box center [394, 217] width 66 height 12
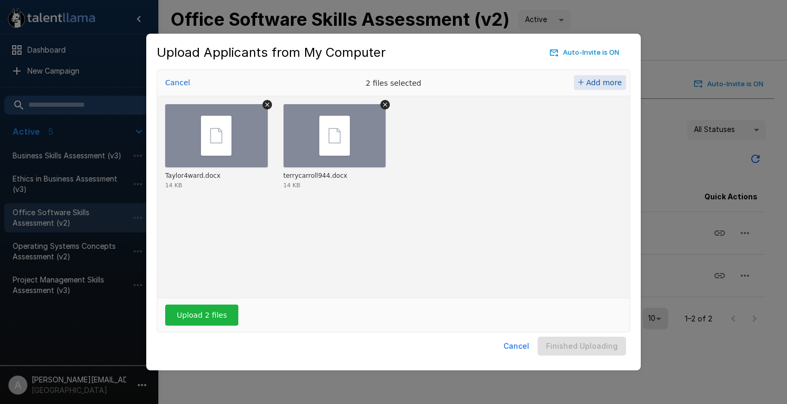
click at [595, 79] on span "Add more" at bounding box center [604, 82] width 36 height 8
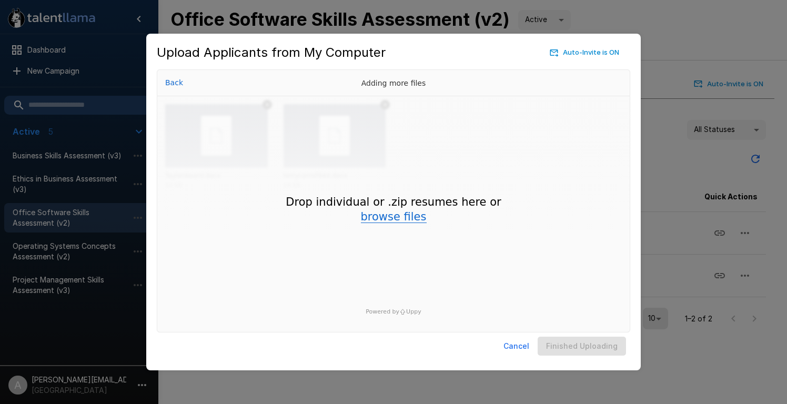
click at [382, 221] on button "browse files" at bounding box center [394, 217] width 66 height 12
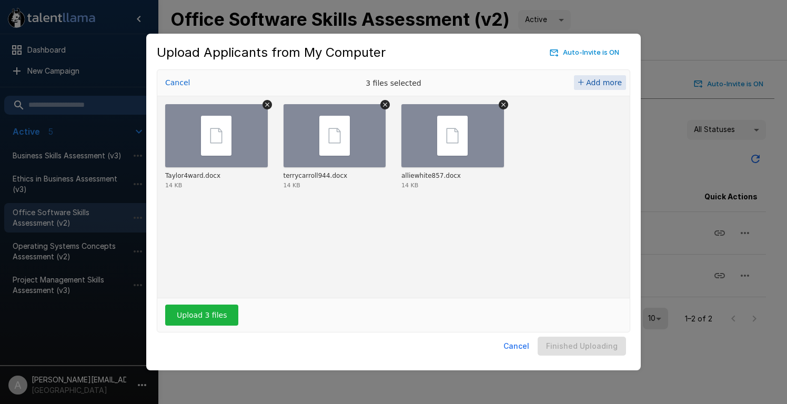
click at [599, 80] on span "Add more" at bounding box center [604, 82] width 36 height 8
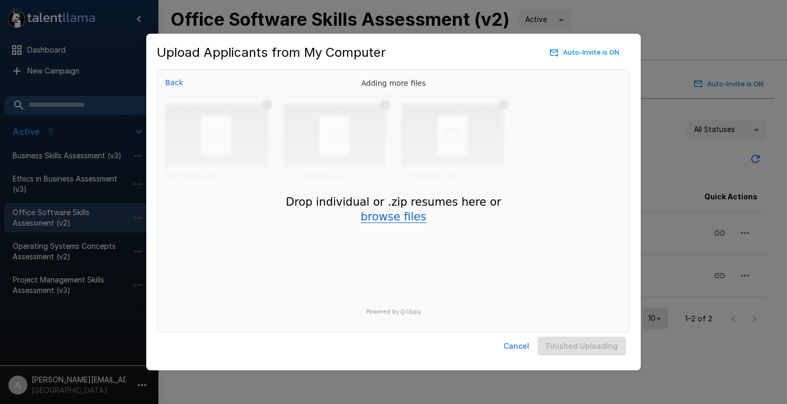
click at [404, 221] on button "browse files" at bounding box center [394, 217] width 66 height 12
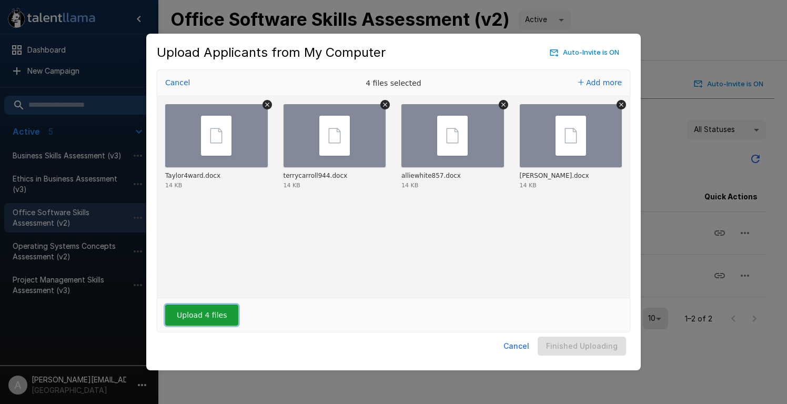
click at [215, 315] on button "Upload 4 files" at bounding box center [201, 314] width 73 height 21
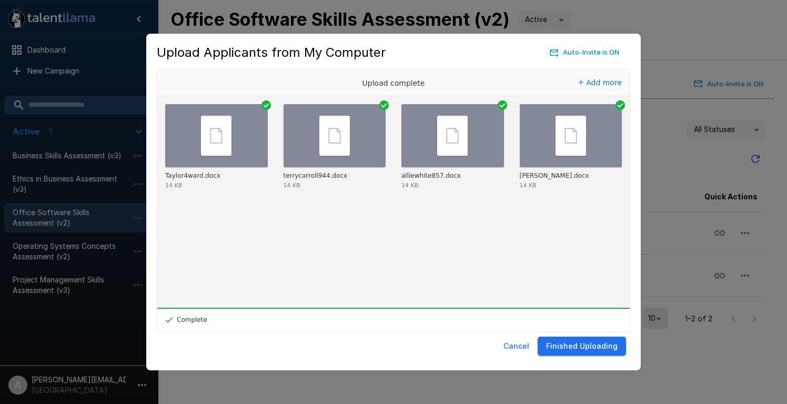
click at [572, 352] on button "Finished Uploading" at bounding box center [581, 346] width 88 height 19
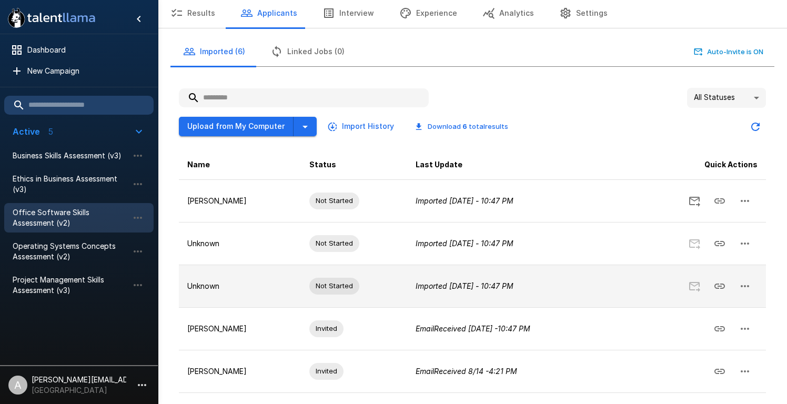
scroll to position [34, 0]
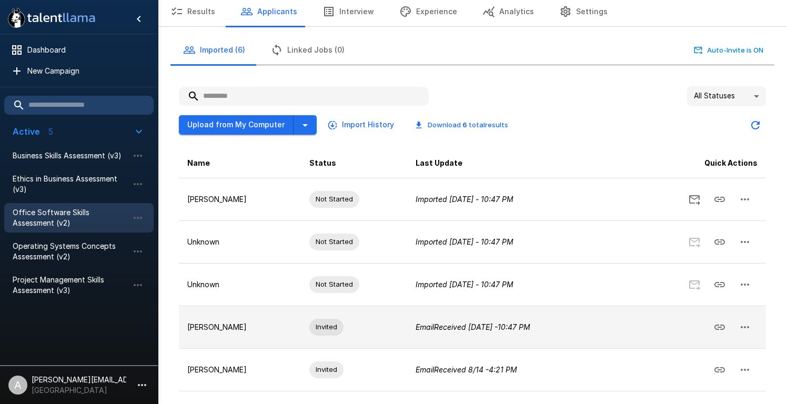
click at [719, 329] on icon "Copy Interview Link" at bounding box center [719, 327] width 13 height 13
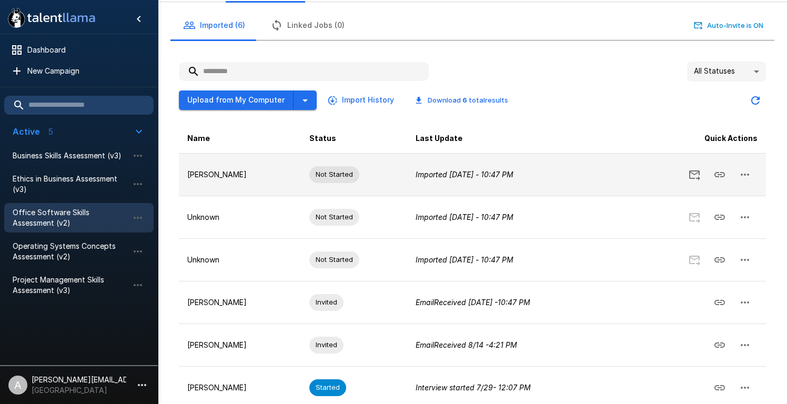
scroll to position [61, 0]
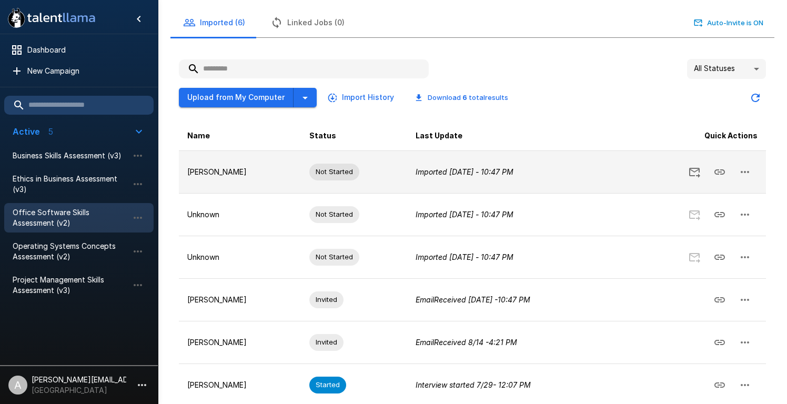
click at [743, 170] on icon "button" at bounding box center [744, 172] width 13 height 13
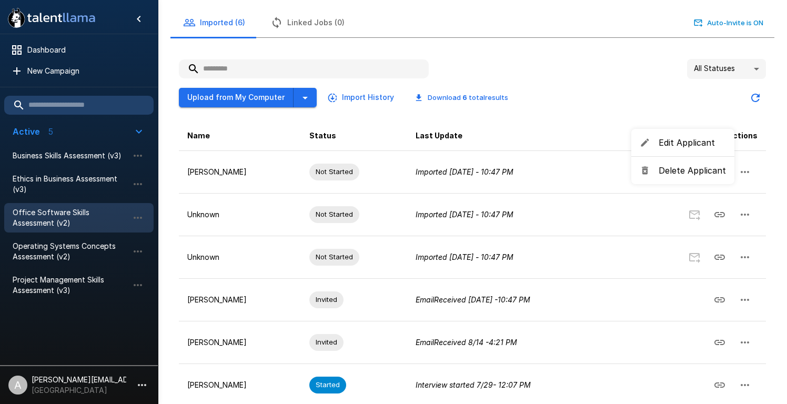
click at [614, 184] on div at bounding box center [393, 202] width 787 height 404
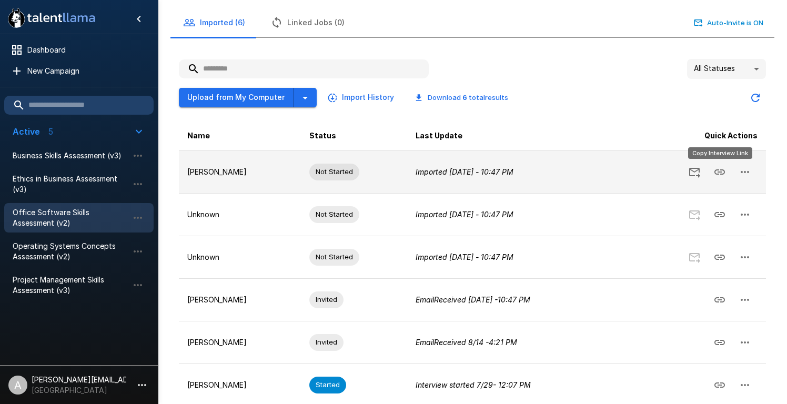
click at [720, 173] on icon "Copy Interview Link" at bounding box center [719, 172] width 13 height 13
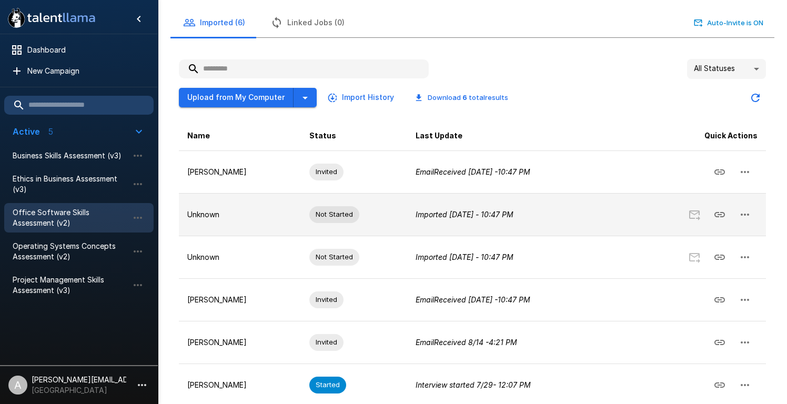
click at [749, 212] on icon "button" at bounding box center [744, 214] width 13 height 13
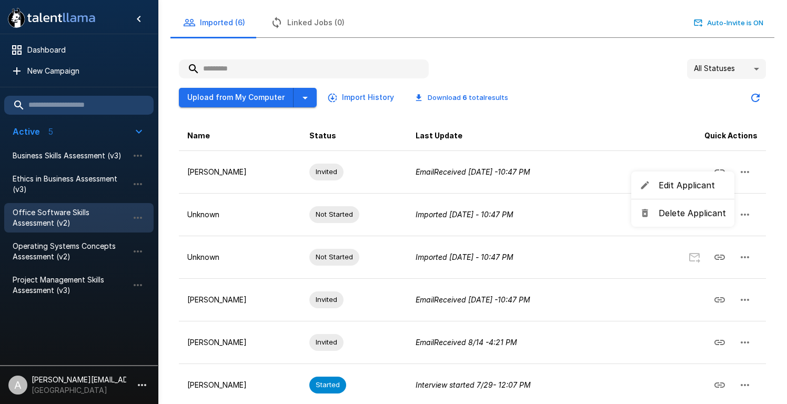
click at [721, 190] on span "Edit Applicant" at bounding box center [691, 185] width 67 height 13
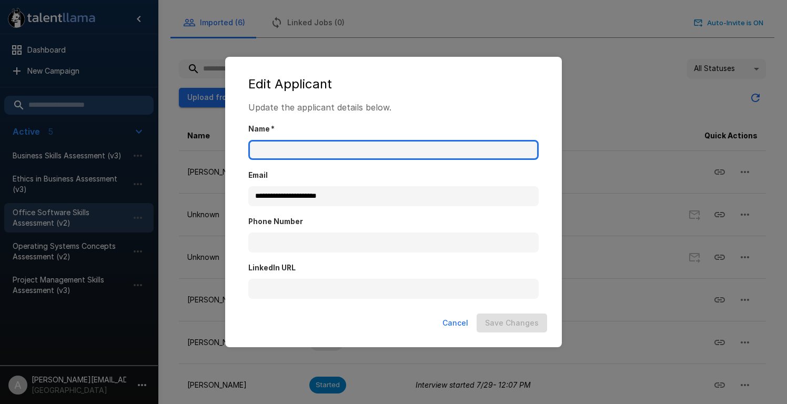
click at [512, 151] on input "Name   *" at bounding box center [393, 150] width 290 height 20
type input "**********"
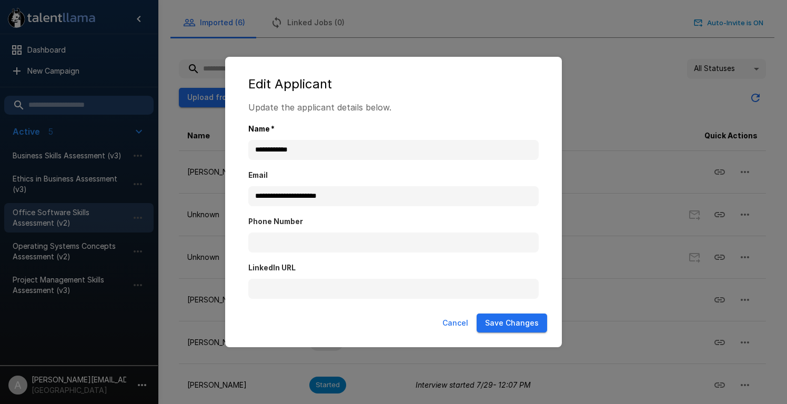
click at [531, 322] on button "Save Changes" at bounding box center [511, 322] width 70 height 19
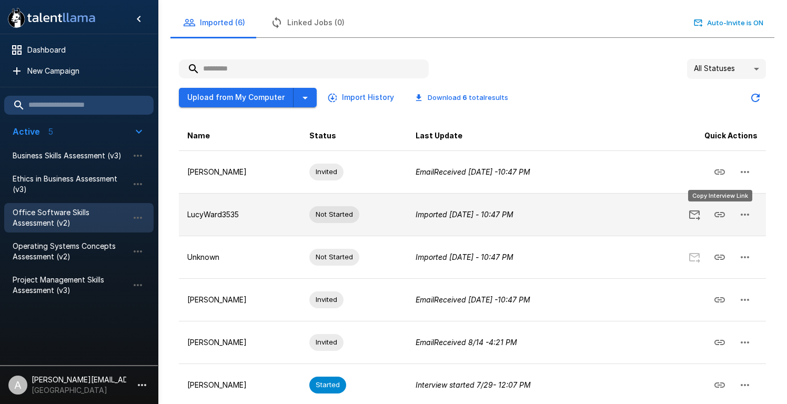
click at [720, 215] on icon "Copy Interview Link" at bounding box center [719, 214] width 11 height 5
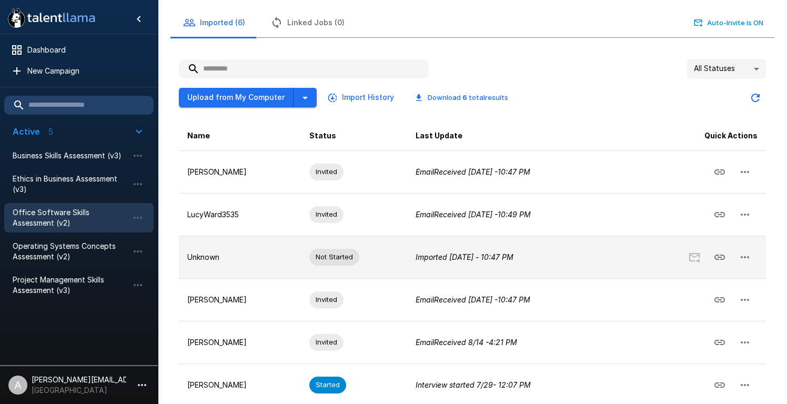
click at [747, 255] on icon "button" at bounding box center [744, 257] width 13 height 13
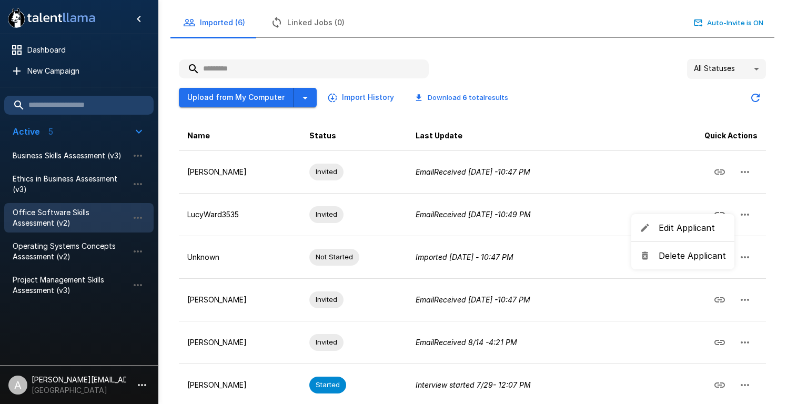
click at [699, 227] on span "Edit Applicant" at bounding box center [691, 227] width 67 height 13
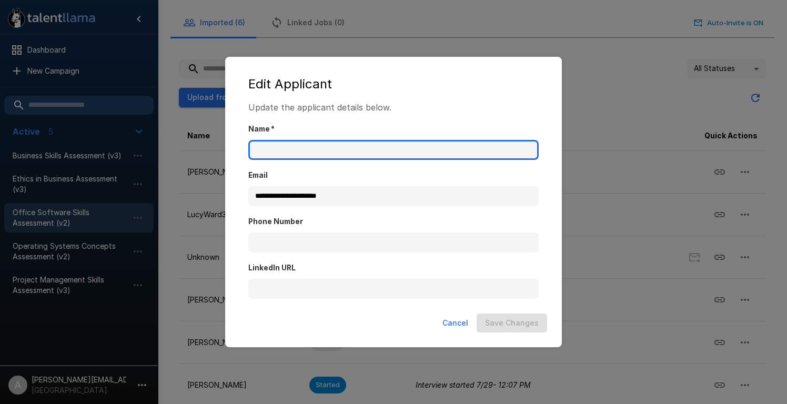
click at [435, 148] on input "Name   *" at bounding box center [393, 150] width 290 height 20
type input "**********"
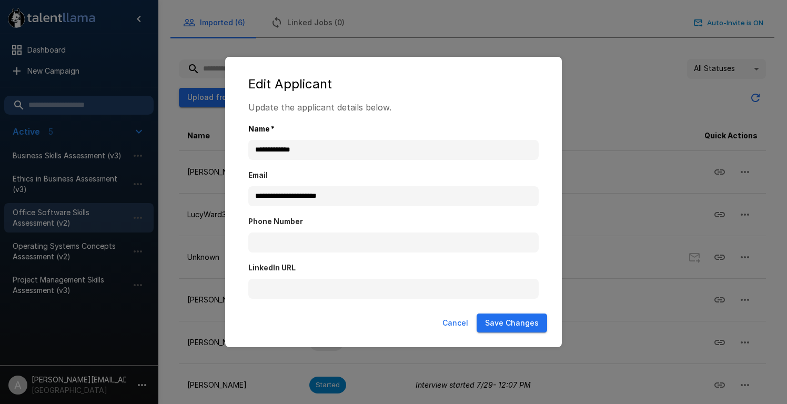
click at [521, 325] on button "Save Changes" at bounding box center [511, 322] width 70 height 19
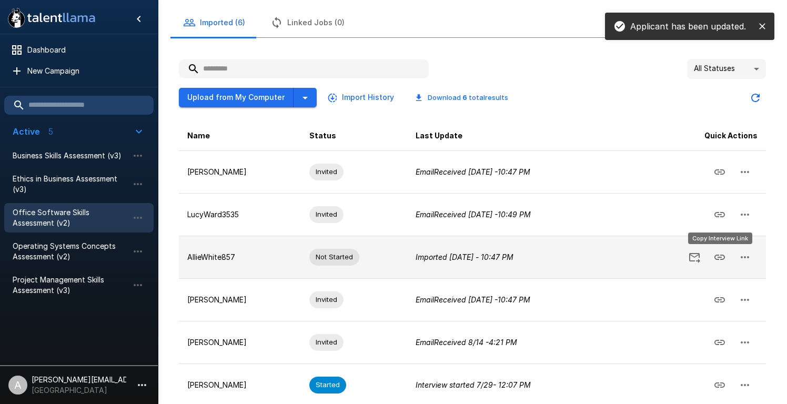
click at [725, 257] on icon "Copy Interview Link" at bounding box center [719, 256] width 11 height 5
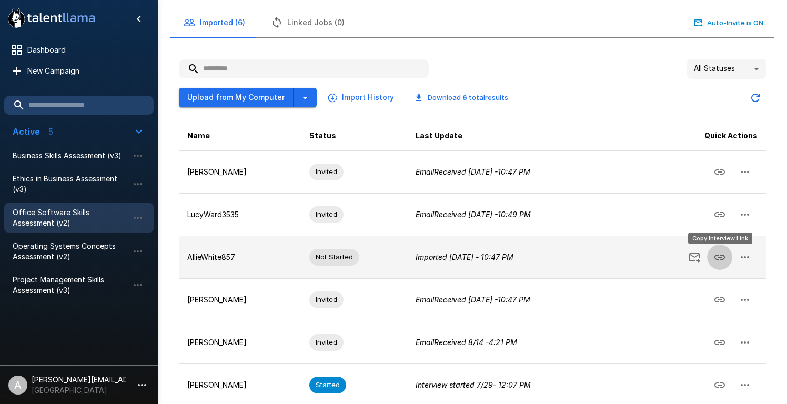
click at [720, 256] on icon "Copy Interview Link" at bounding box center [719, 257] width 13 height 13
click at [696, 257] on icon "Send Invitation" at bounding box center [694, 257] width 13 height 13
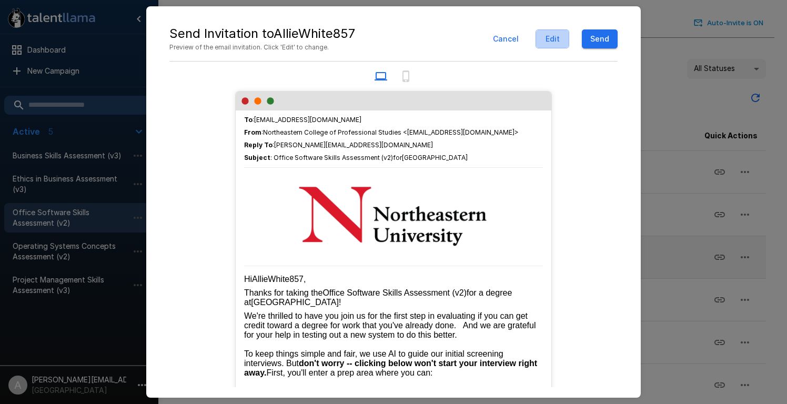
drag, startPoint x: 559, startPoint y: 40, endPoint x: 460, endPoint y: 94, distance: 113.2
click at [548, 44] on button "Edit" at bounding box center [552, 38] width 34 height 19
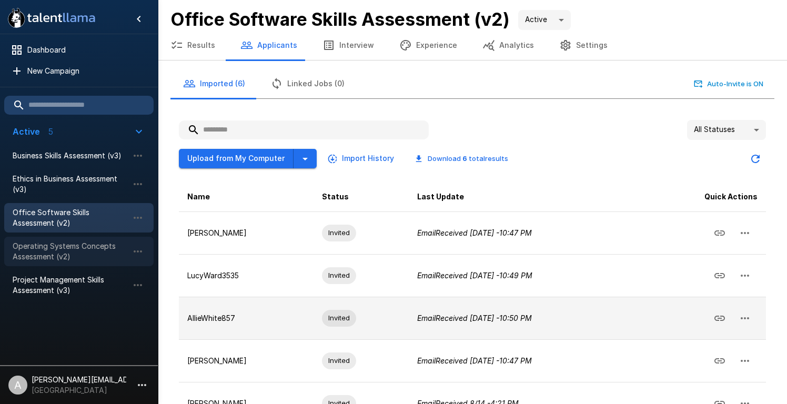
click at [64, 250] on span "Operating Systems Concepts Assessment (v2)" at bounding box center [71, 251] width 116 height 21
